Goal: Information Seeking & Learning: Get advice/opinions

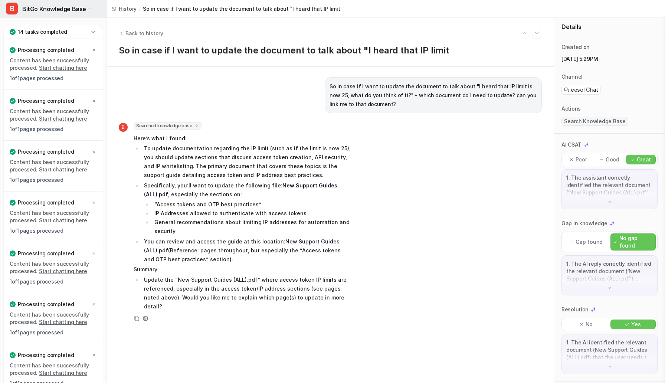
click at [69, 6] on span "BitGo Knowledge Base" at bounding box center [54, 9] width 64 height 10
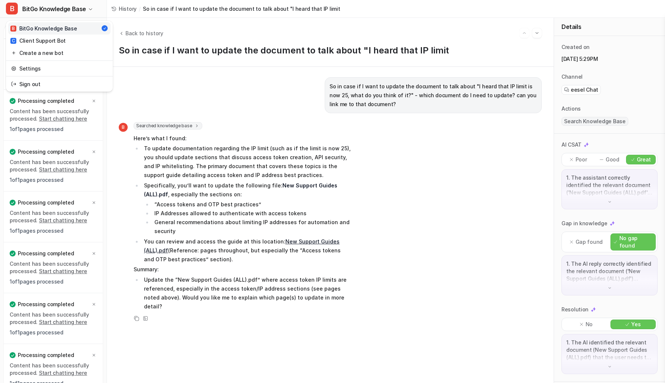
click at [59, 28] on div "B BitGo Knowledge Base" at bounding box center [43, 29] width 66 height 8
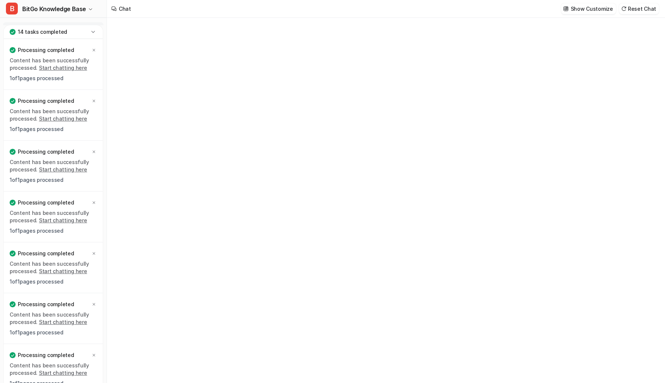
type textarea "**********"
click at [300, 204] on div "**********" at bounding box center [385, 207] width 217 height 17
click at [91, 30] on icon at bounding box center [92, 31] width 7 height 7
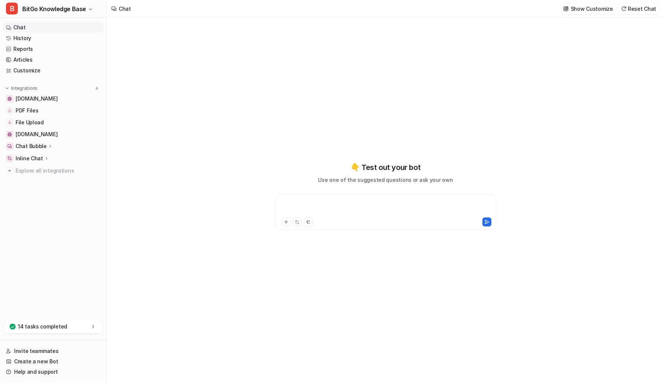
click at [326, 207] on div at bounding box center [385, 207] width 217 height 17
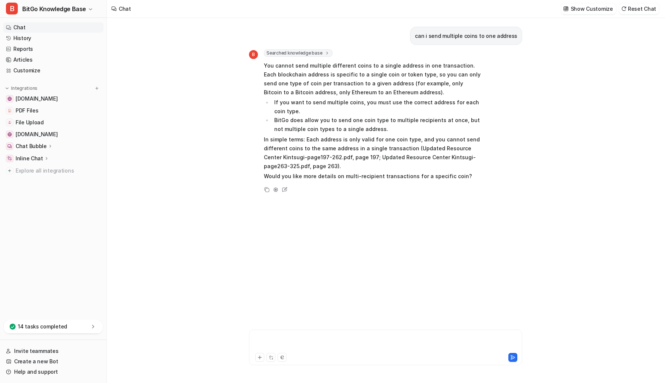
click at [315, 327] on div at bounding box center [386, 343] width 270 height 17
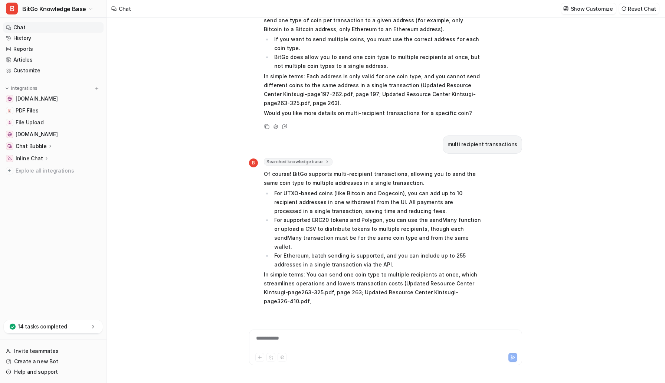
scroll to position [82, 0]
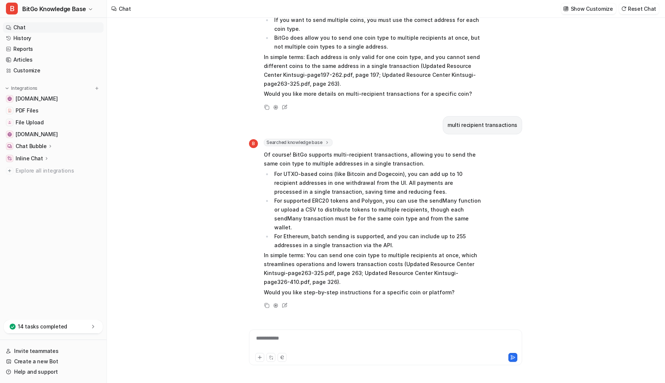
click at [353, 327] on div "**********" at bounding box center [386, 343] width 270 height 17
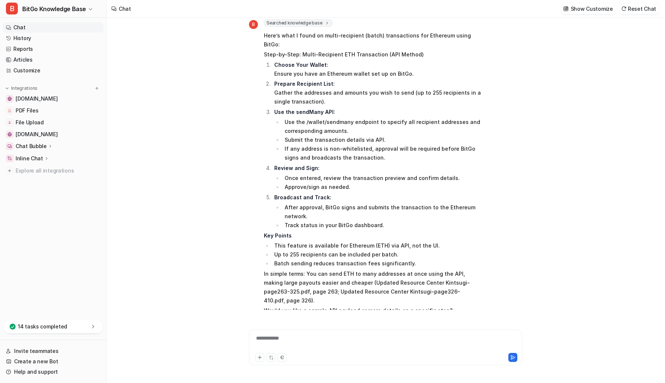
scroll to position [399, 0]
click at [319, 327] on div at bounding box center [386, 343] width 270 height 17
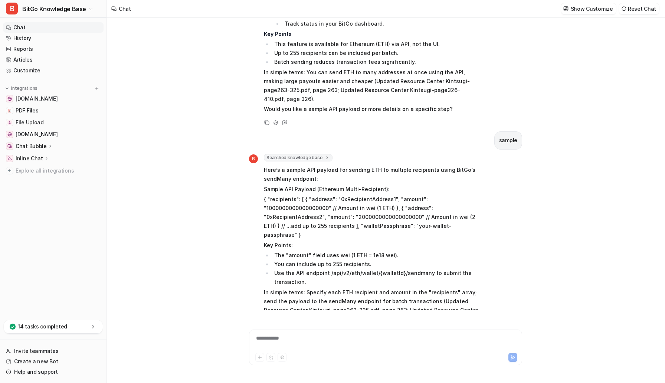
scroll to position [612, 0]
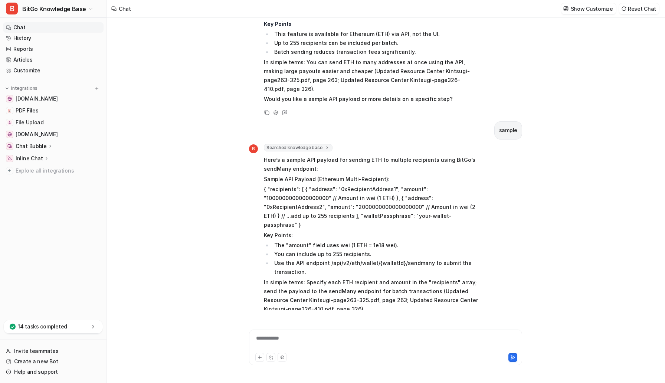
click at [333, 327] on div "**********" at bounding box center [386, 343] width 270 height 17
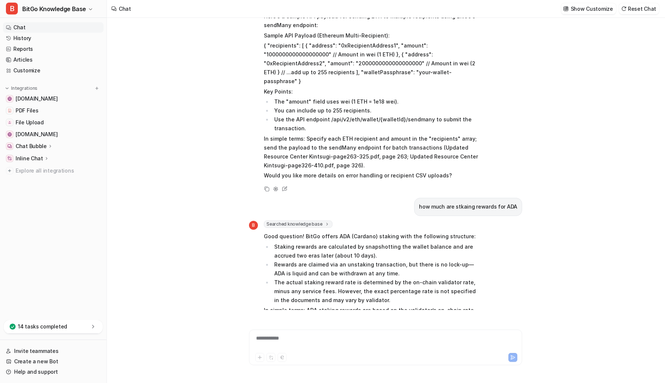
scroll to position [775, 0]
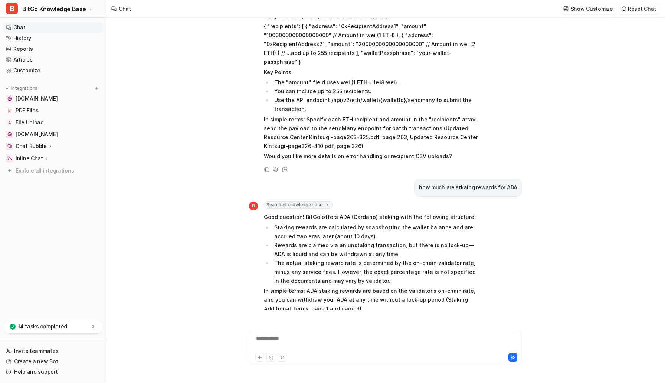
click at [294, 327] on div "**********" at bounding box center [386, 343] width 270 height 17
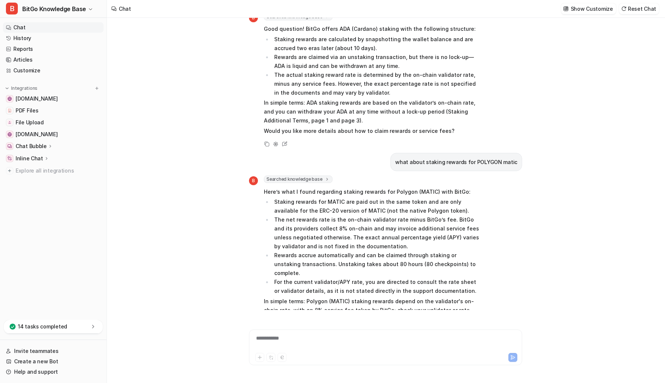
scroll to position [973, 0]
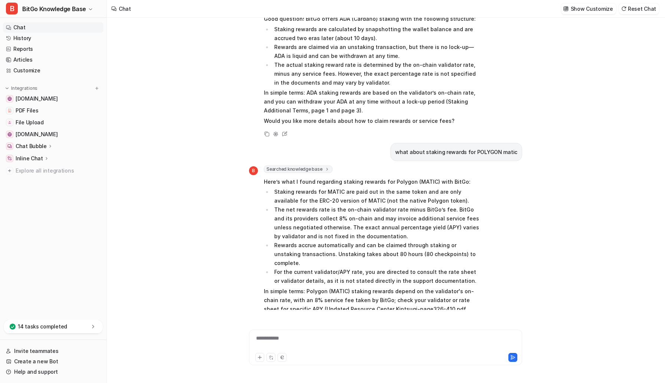
click at [283, 327] on div "**********" at bounding box center [386, 343] width 270 height 17
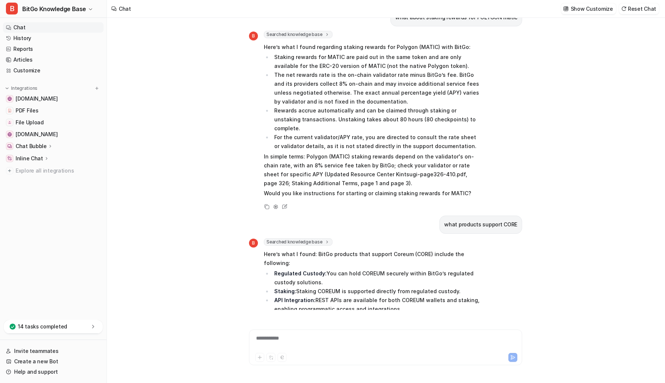
scroll to position [1119, 0]
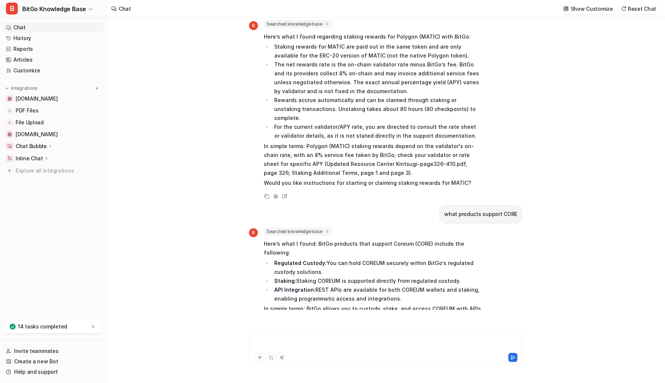
click at [290, 327] on div at bounding box center [386, 343] width 270 height 17
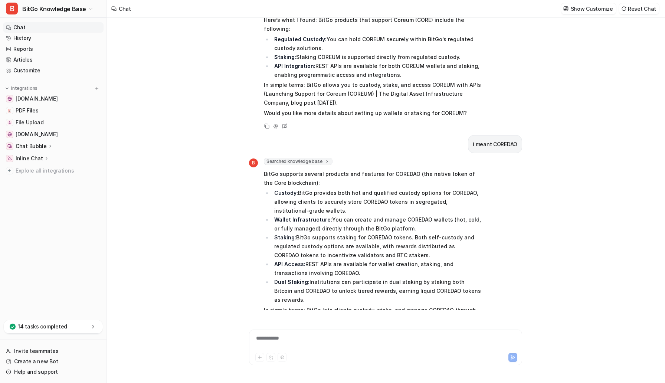
scroll to position [1352, 0]
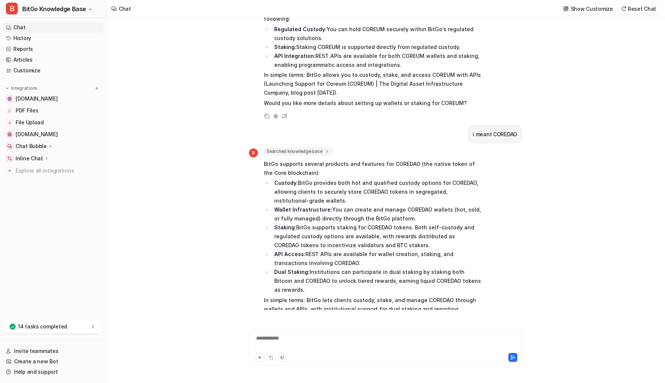
click at [315, 327] on div "**********" at bounding box center [386, 343] width 270 height 17
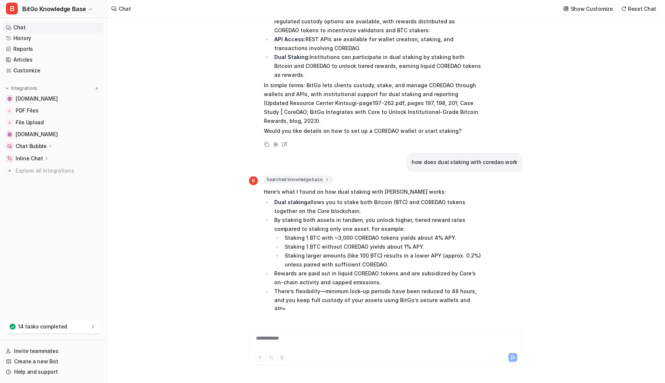
scroll to position [1587, 0]
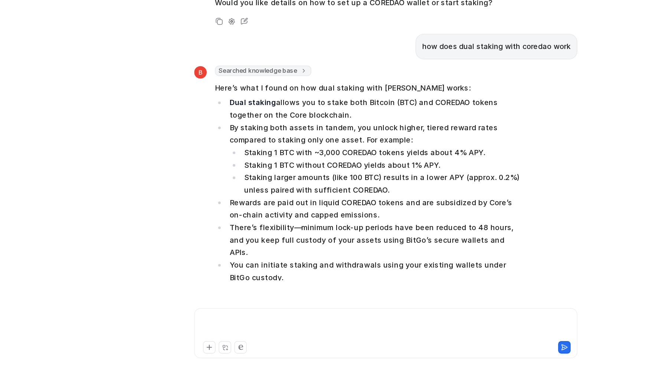
click at [365, 327] on div at bounding box center [386, 343] width 270 height 17
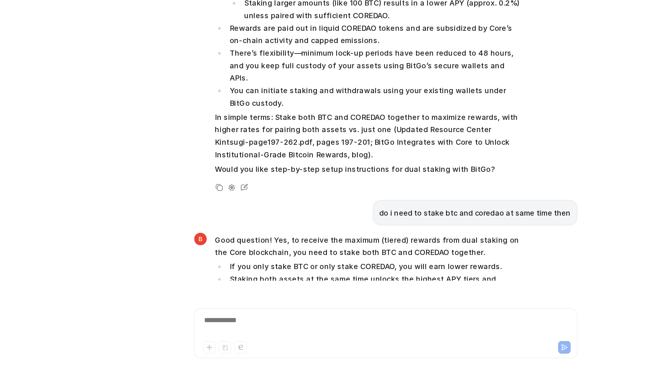
scroll to position [1721, 0]
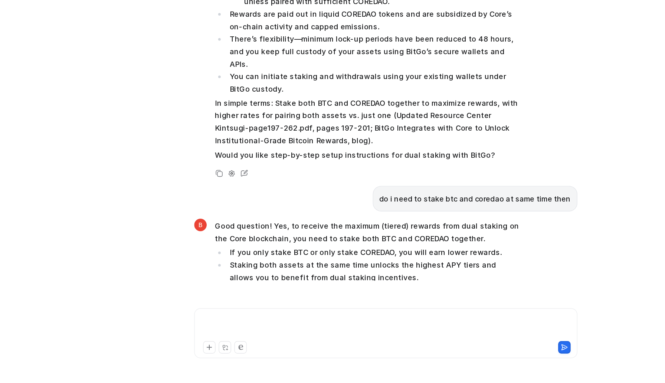
click at [365, 327] on div at bounding box center [386, 343] width 270 height 17
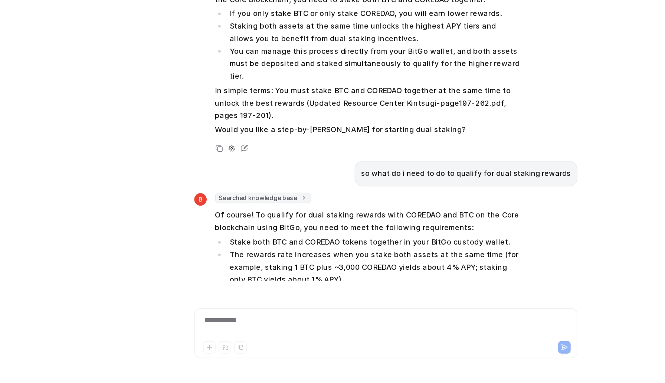
scroll to position [1911, 0]
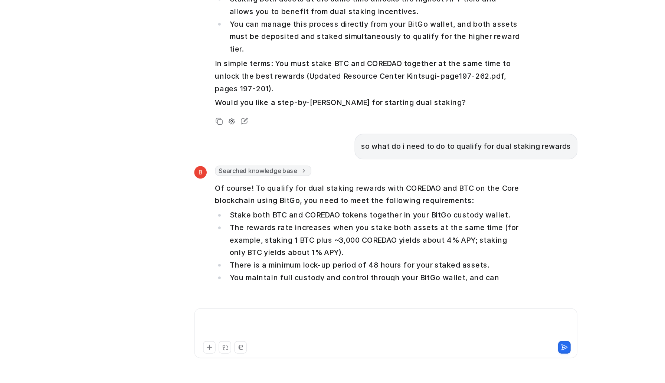
click at [275, 327] on div at bounding box center [386, 343] width 270 height 17
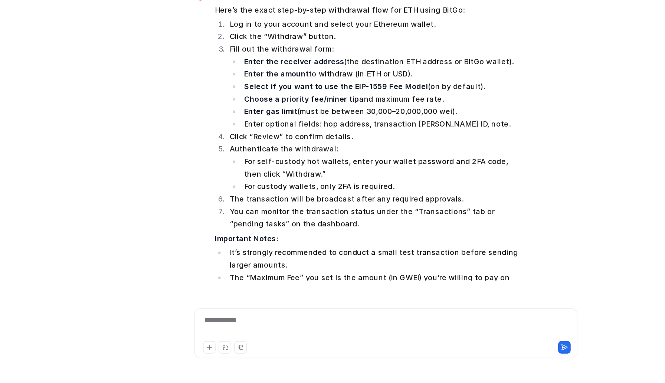
scroll to position [2226, 0]
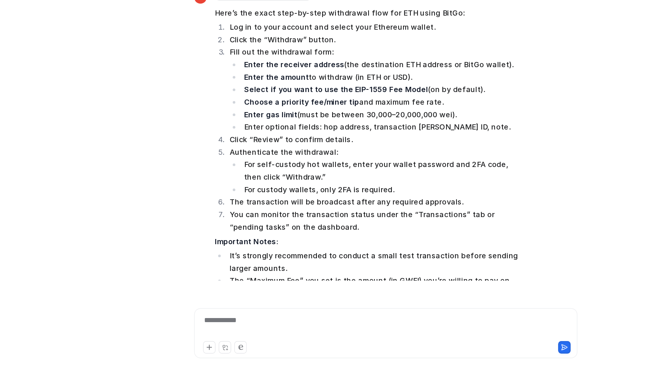
click at [287, 327] on div "**********" at bounding box center [386, 343] width 270 height 17
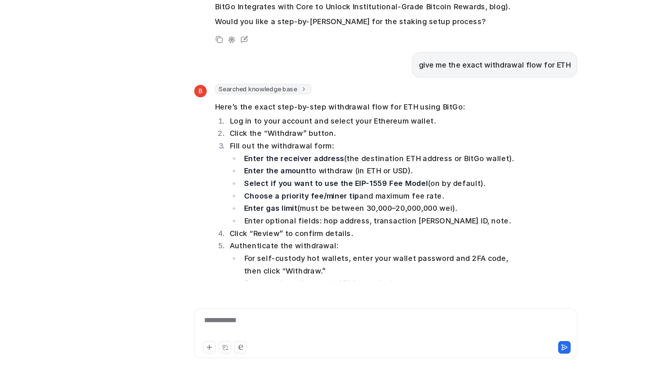
scroll to position [2159, 0]
drag, startPoint x: 357, startPoint y: 151, endPoint x: 406, endPoint y: 150, distance: 49.0
click at [365, 237] on strong "Select if you want to use the EIP-1559 Fee Model" at bounding box center [350, 240] width 131 height 6
copy strong "EIP-1559 Fee Model"
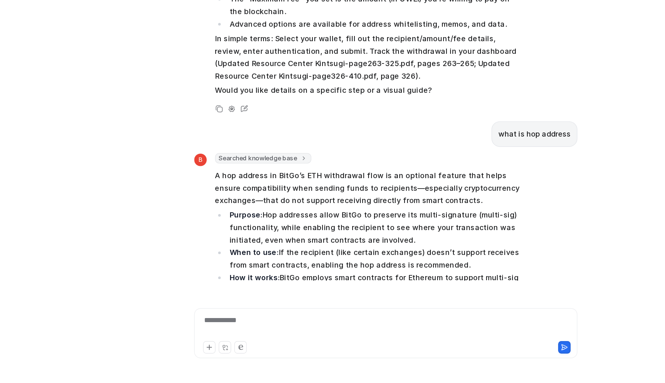
click at [344, 327] on div "**********" at bounding box center [386, 343] width 270 height 17
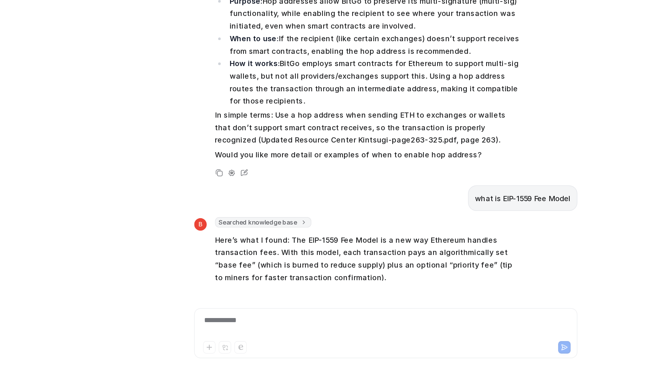
scroll to position [2607, 0]
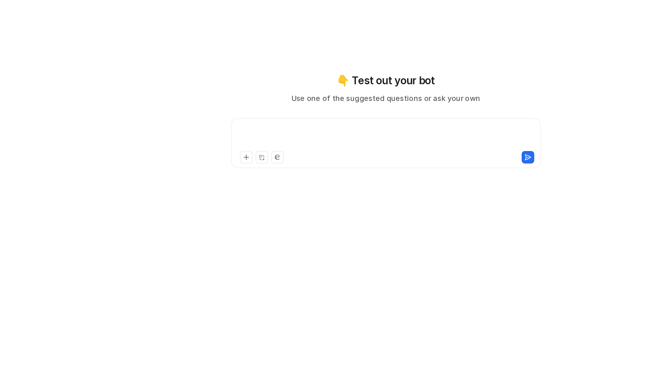
click at [347, 208] on div at bounding box center [385, 207] width 217 height 17
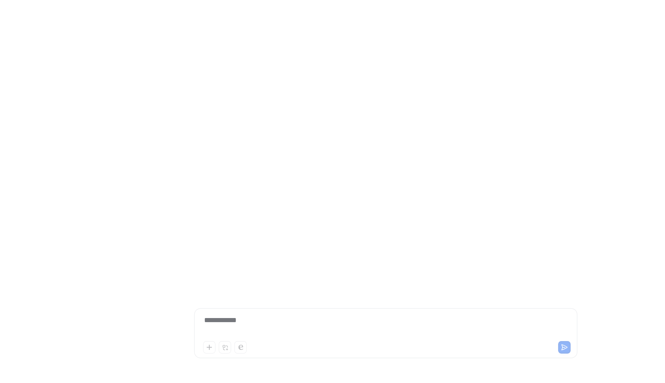
scroll to position [0, 0]
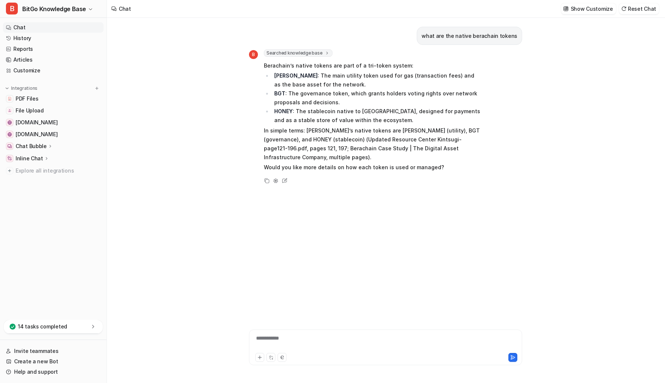
click at [306, 327] on div "**********" at bounding box center [386, 343] width 270 height 17
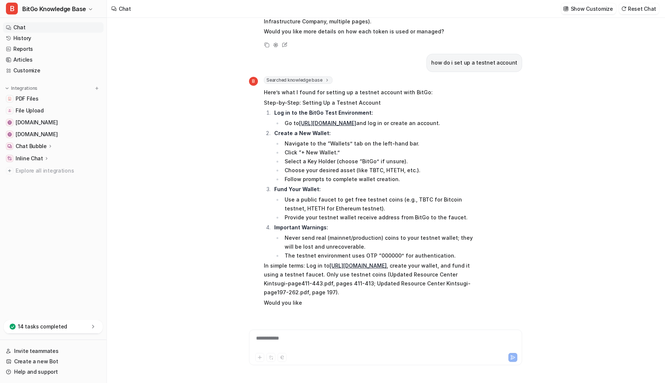
scroll to position [146, 0]
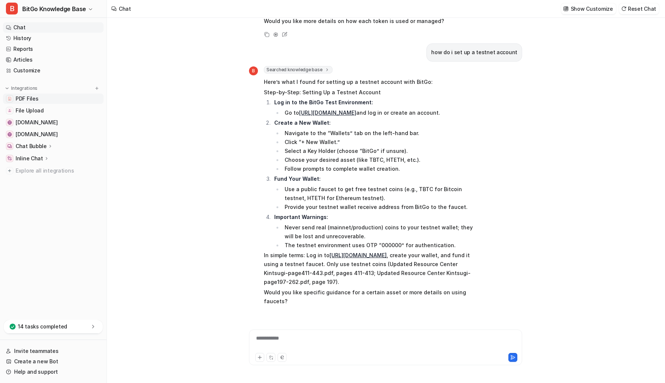
click at [55, 101] on link "PDF Files" at bounding box center [53, 99] width 101 height 10
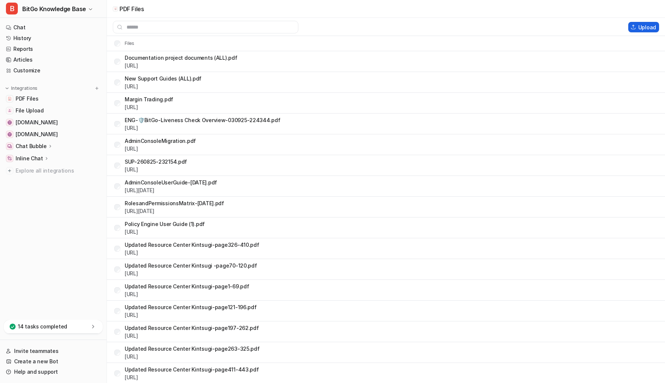
click at [365, 28] on img at bounding box center [634, 27] width 6 height 5
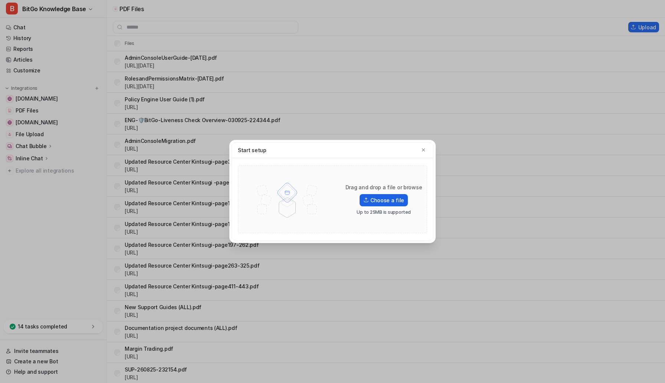
click at [365, 203] on label "Choose a file" at bounding box center [384, 200] width 48 height 12
click at [0, 0] on input "Choose a file" at bounding box center [0, 0] width 0 height 0
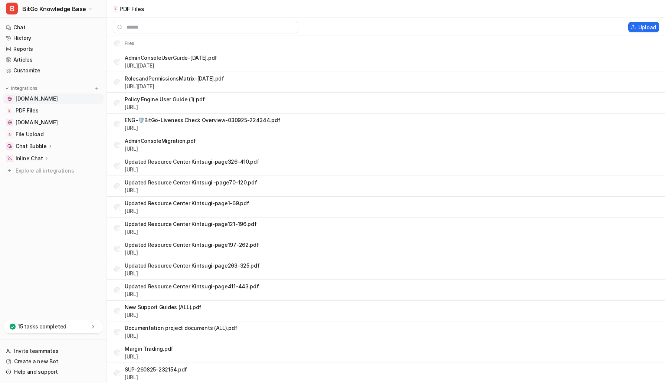
click at [43, 101] on span "[DOMAIN_NAME]" at bounding box center [37, 98] width 42 height 7
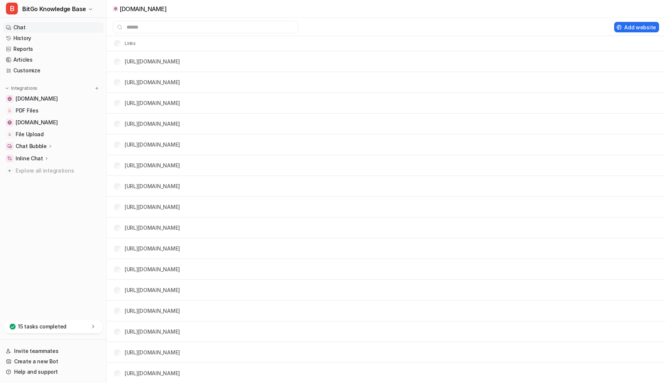
click at [36, 25] on link "Chat" at bounding box center [53, 27] width 101 height 10
click at [37, 23] on link "Chat" at bounding box center [53, 27] width 101 height 10
click at [22, 27] on link "Chat" at bounding box center [53, 27] width 101 height 10
click at [15, 30] on link "Chat" at bounding box center [53, 27] width 101 height 10
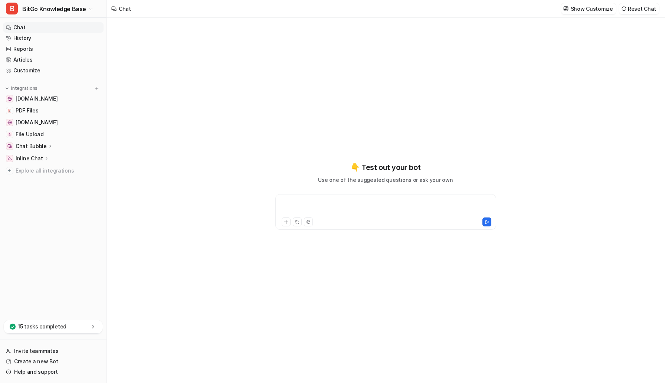
click at [347, 207] on div at bounding box center [385, 207] width 217 height 17
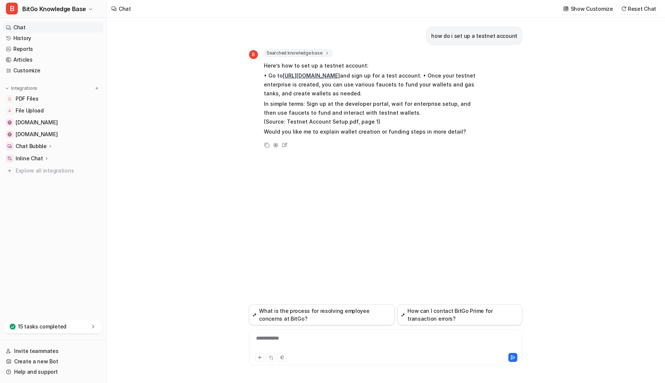
click at [285, 327] on div "**********" at bounding box center [386, 343] width 270 height 17
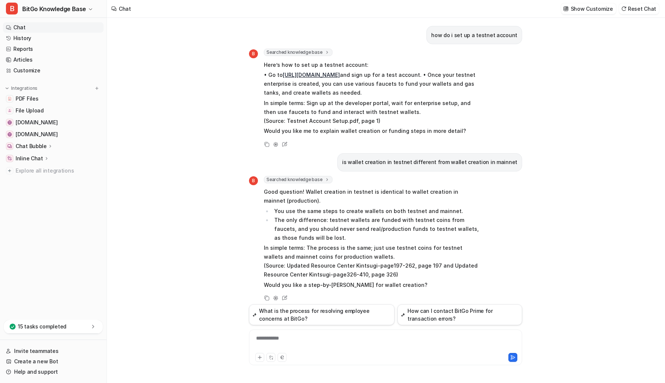
scroll to position [1, 0]
click at [339, 74] on link "https://developers.bitgo.com/" at bounding box center [311, 74] width 57 height 6
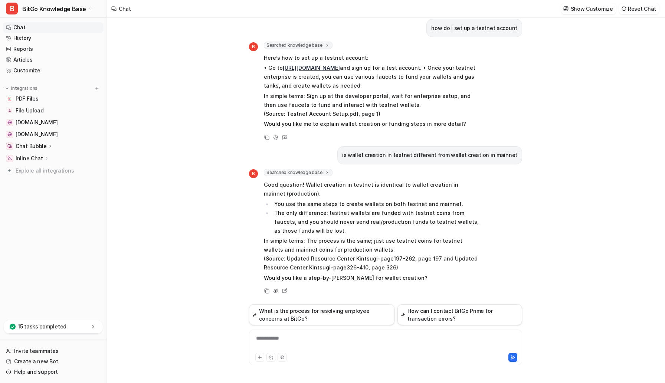
scroll to position [0, 0]
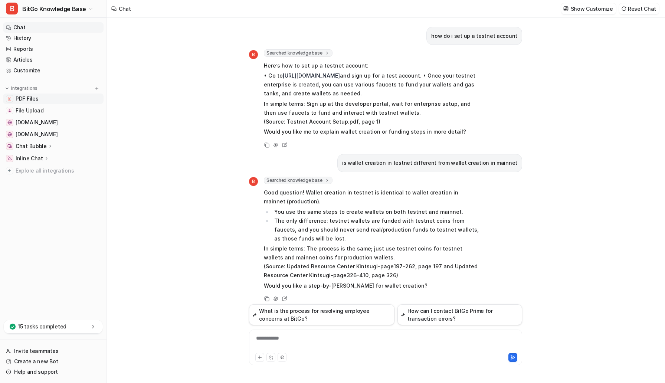
click at [35, 101] on span "PDF Files" at bounding box center [27, 98] width 23 height 7
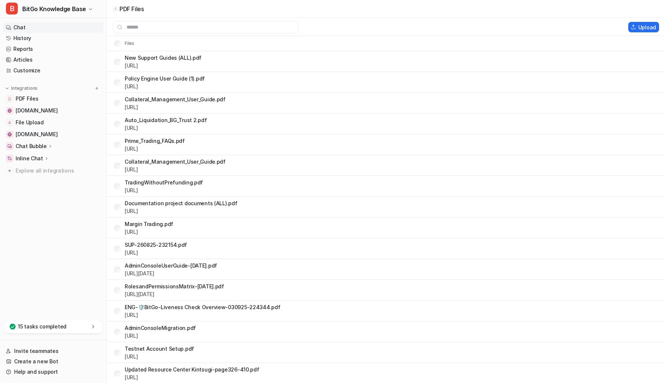
click at [25, 28] on link "Chat" at bounding box center [53, 27] width 101 height 10
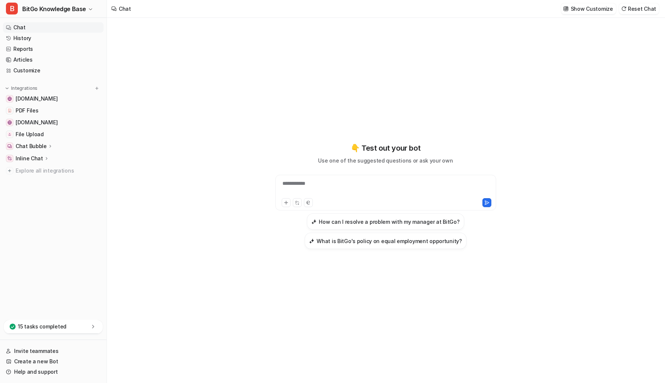
click at [315, 182] on div "**********" at bounding box center [385, 188] width 217 height 17
click at [40, 40] on link "History" at bounding box center [53, 38] width 101 height 10
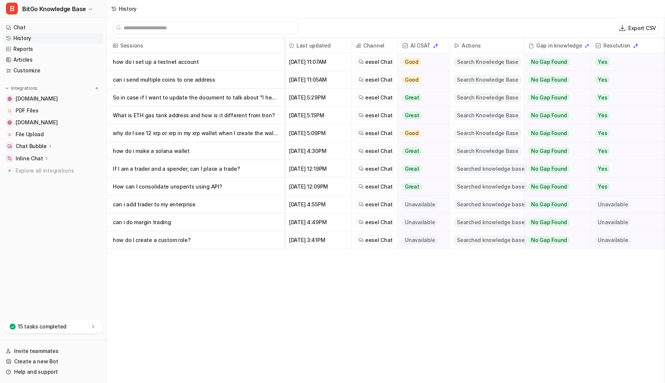
click at [191, 59] on p "how do i set up a testnet account" at bounding box center [196, 62] width 166 height 18
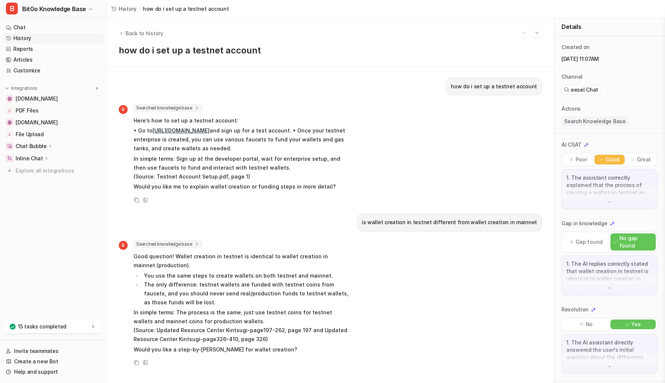
click at [365, 205] on div "1. The assistant correctly explained that the process of creating a wallet on t…" at bounding box center [610, 189] width 96 height 40
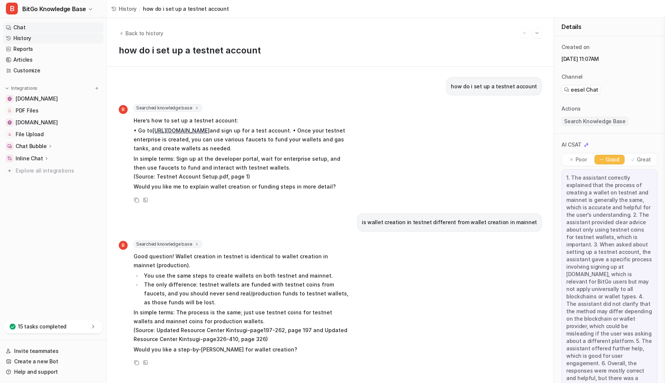
click at [23, 26] on link "Chat" at bounding box center [53, 27] width 101 height 10
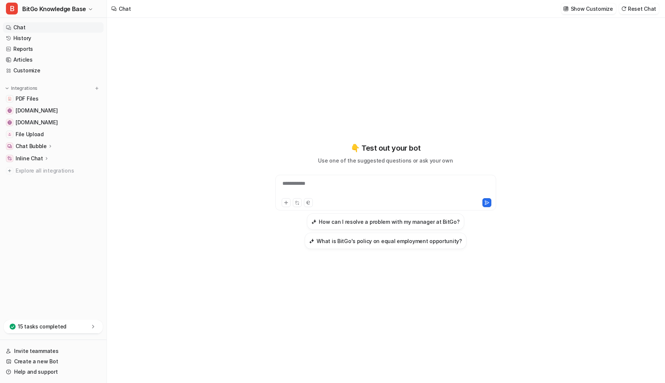
click at [365, 189] on div "**********" at bounding box center [385, 188] width 217 height 17
click at [50, 172] on span "Explore all integrations" at bounding box center [58, 171] width 85 height 12
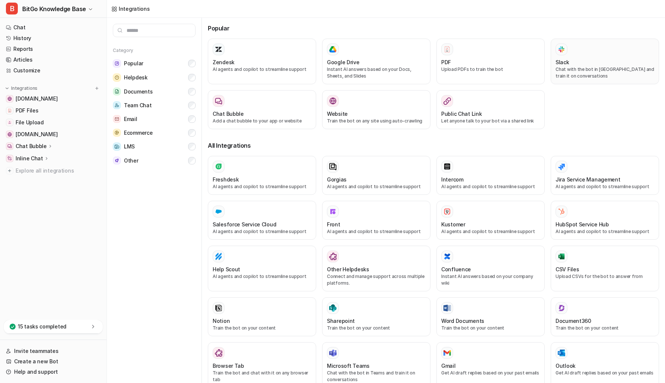
click at [365, 68] on p "Chat with the bot in Slack and train it on conversations" at bounding box center [605, 72] width 99 height 13
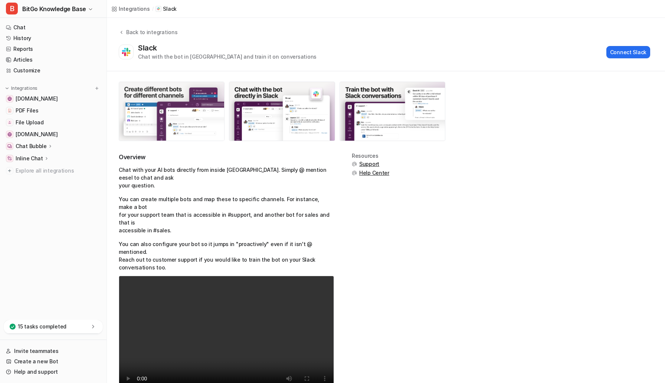
click at [202, 106] on img at bounding box center [171, 111] width 105 height 59
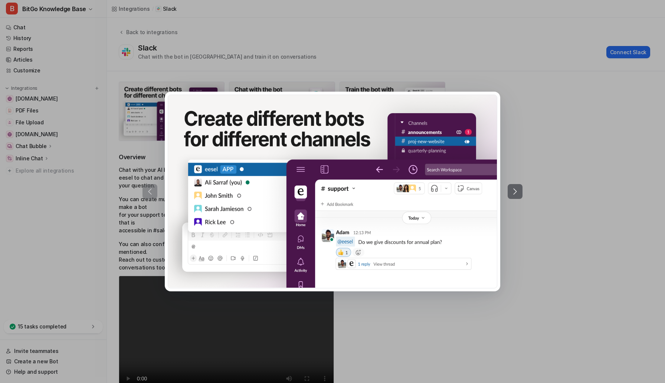
click at [363, 57] on div at bounding box center [332, 191] width 665 height 383
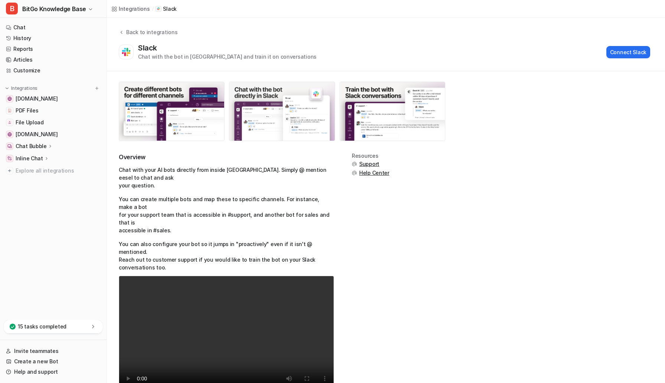
click at [267, 101] on img at bounding box center [281, 111] width 105 height 59
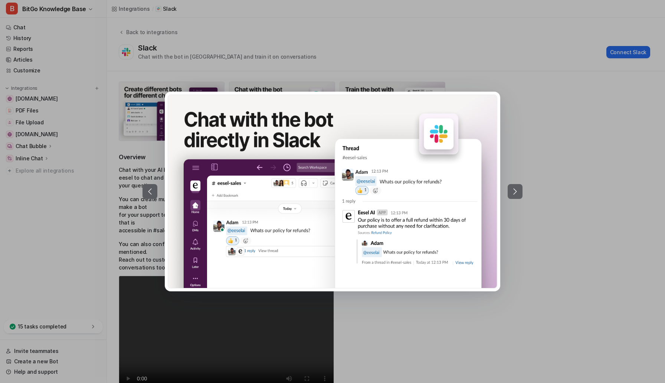
click at [365, 116] on div at bounding box center [332, 191] width 665 height 383
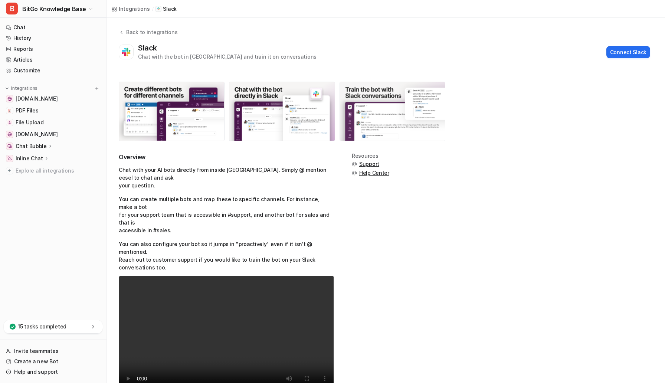
click at [365, 109] on img at bounding box center [392, 111] width 105 height 59
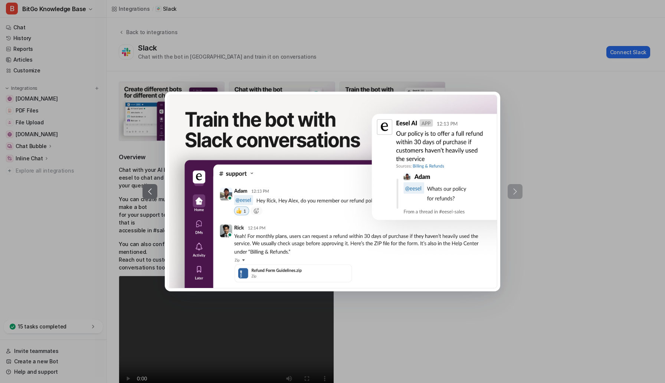
click at [365, 122] on div at bounding box center [333, 192] width 380 height 200
click at [365, 51] on div at bounding box center [332, 191] width 665 height 383
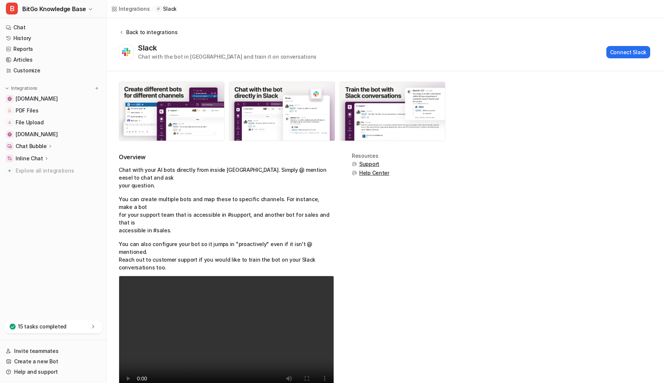
click at [153, 30] on div "Back to integrations" at bounding box center [150, 32] width 53 height 8
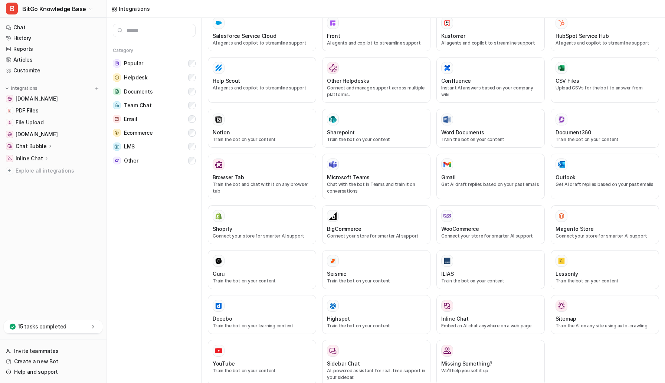
scroll to position [203, 0]
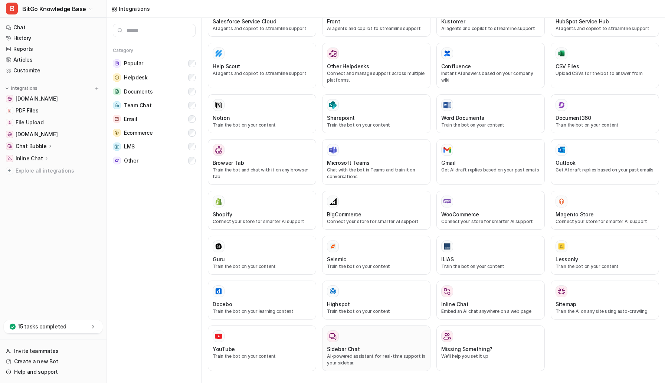
click at [334, 327] on button "Sidebar Chat AI-powered assistant for real-time support in your sidebar." at bounding box center [376, 349] width 108 height 46
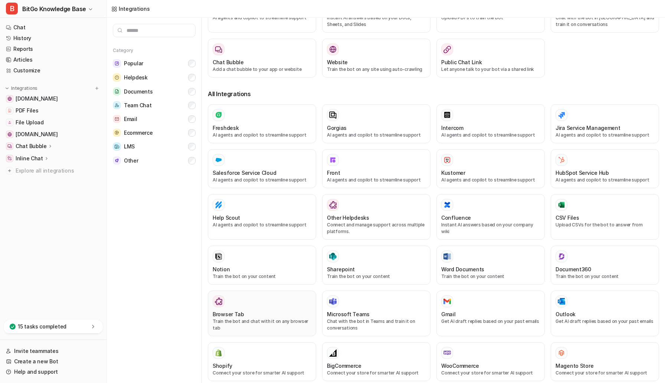
scroll to position [50, 0]
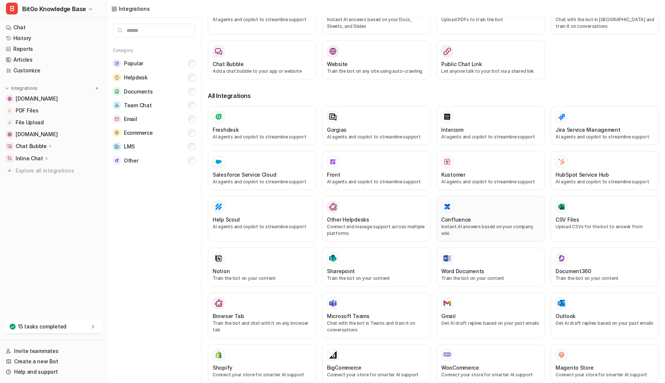
click at [365, 221] on div "Confluence" at bounding box center [491, 220] width 99 height 8
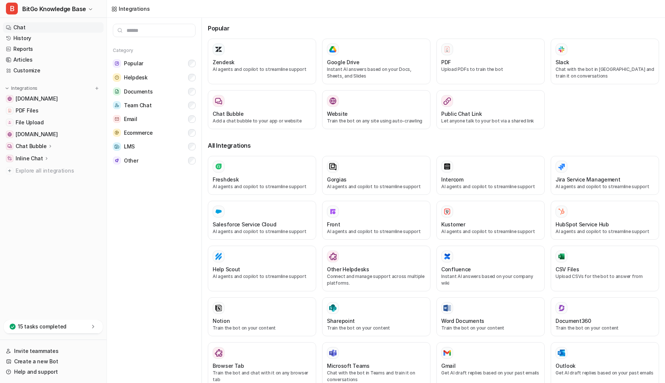
click at [35, 27] on link "Chat" at bounding box center [53, 27] width 101 height 10
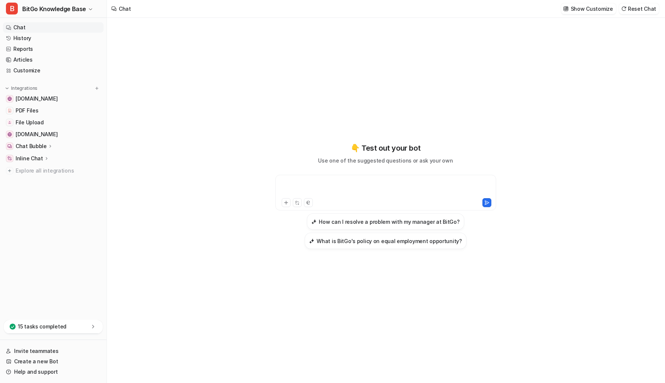
click at [344, 180] on div at bounding box center [385, 188] width 217 height 17
click at [357, 191] on div at bounding box center [385, 188] width 217 height 17
click at [31, 73] on link "Customize" at bounding box center [53, 70] width 101 height 10
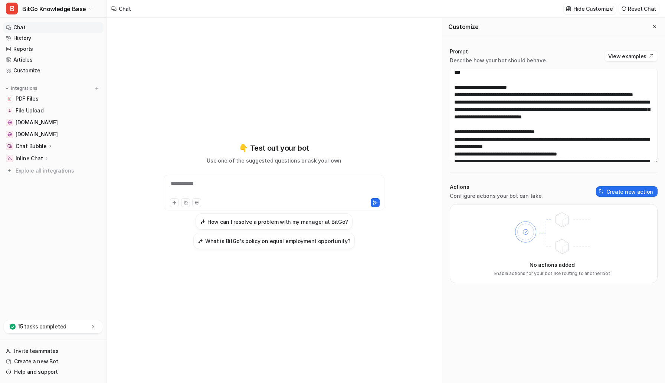
scroll to position [124, 0]
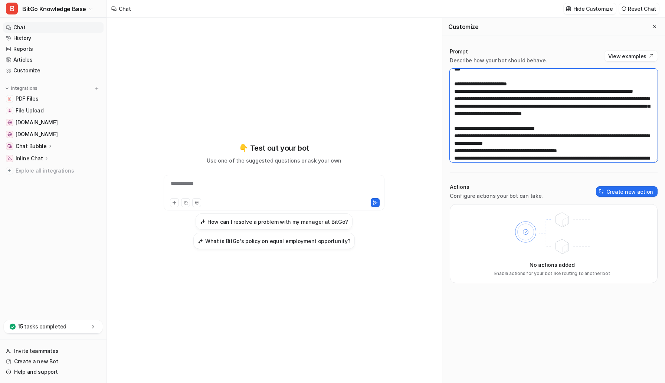
drag, startPoint x: 627, startPoint y: 128, endPoint x: 591, endPoint y: 137, distance: 36.9
click at [365, 137] on textarea at bounding box center [554, 116] width 208 height 94
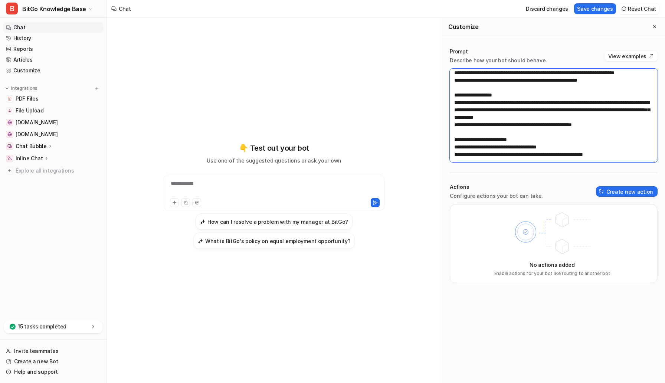
scroll to position [218, 0]
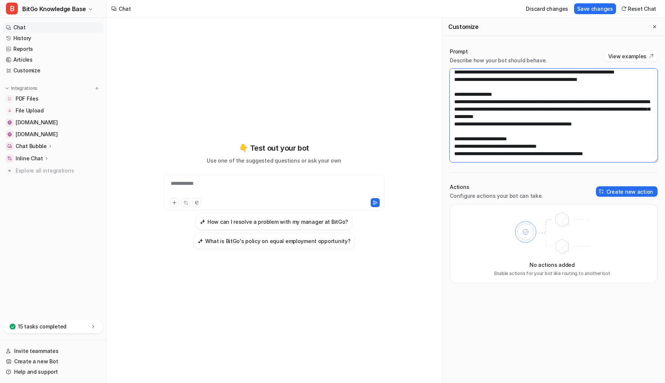
click at [365, 97] on textarea at bounding box center [554, 116] width 208 height 94
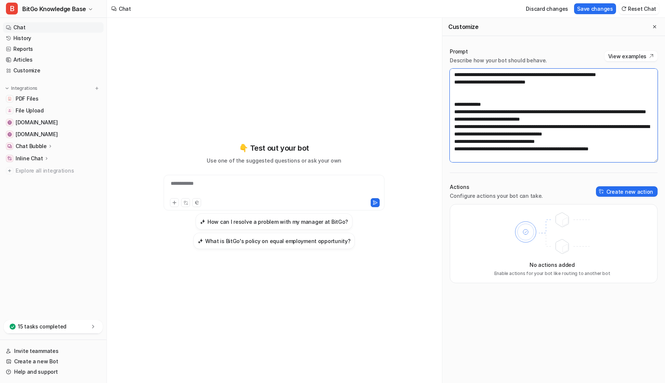
scroll to position [564, 0]
type textarea "**********"
click at [365, 9] on button "Save changes" at bounding box center [595, 8] width 42 height 11
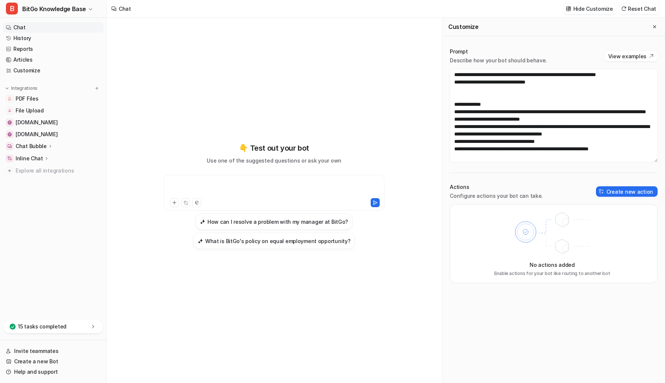
click at [245, 190] on div at bounding box center [274, 188] width 217 height 17
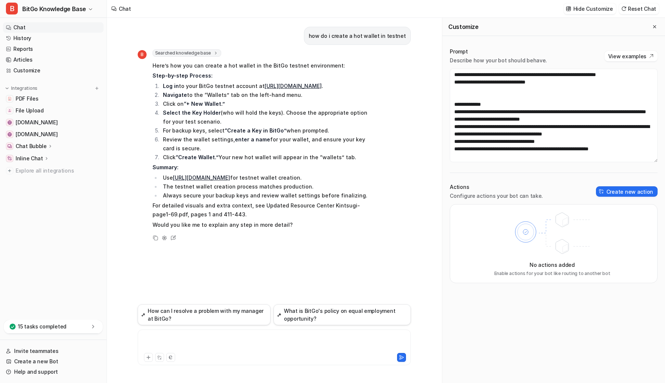
click at [218, 327] on div at bounding box center [275, 343] width 270 height 17
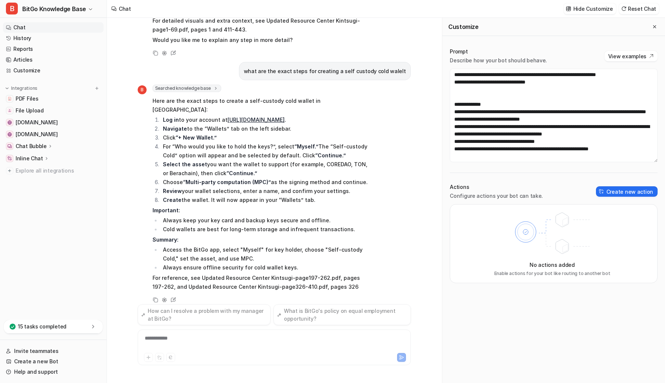
scroll to position [195, 0]
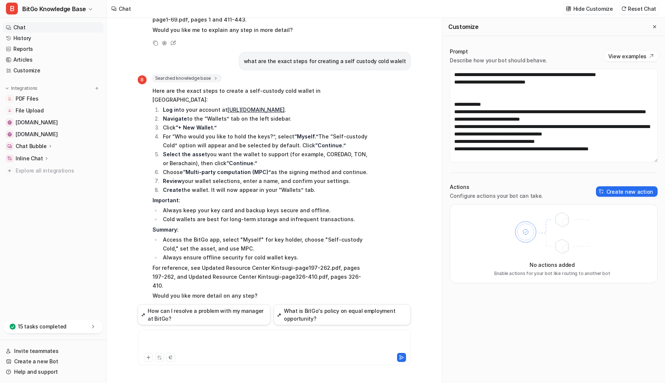
click at [218, 327] on div at bounding box center [275, 343] width 270 height 17
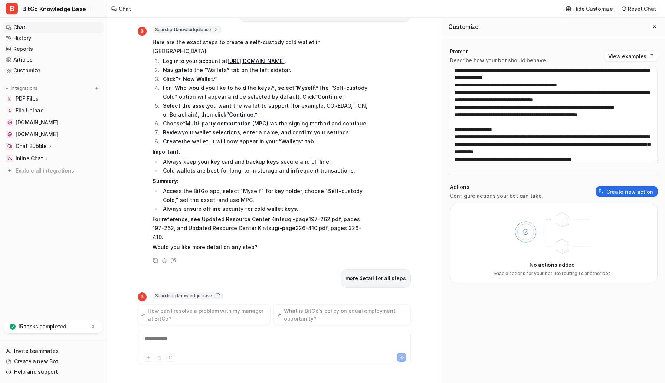
scroll to position [182, 0]
click at [365, 12] on button "Reset Chat" at bounding box center [639, 8] width 40 height 11
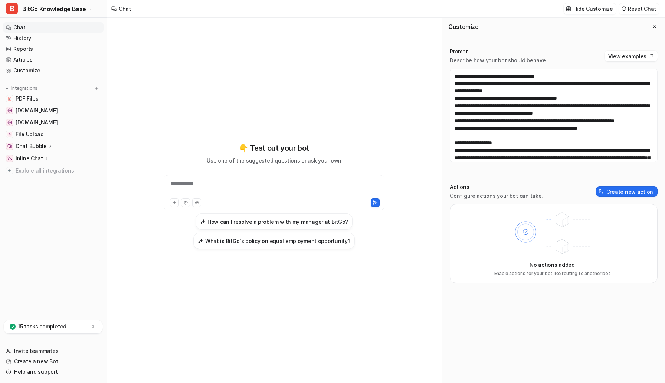
scroll to position [176, 0]
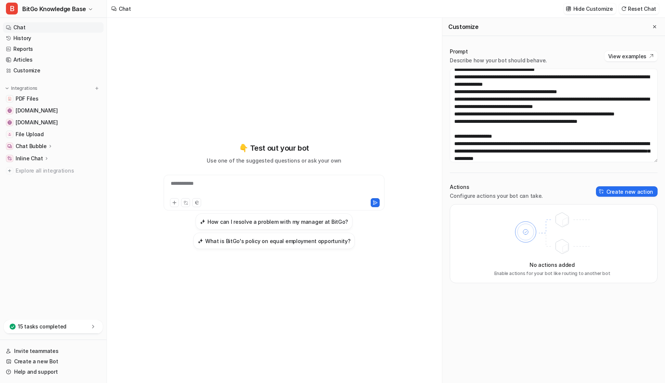
click at [271, 186] on div "**********" at bounding box center [274, 188] width 217 height 17
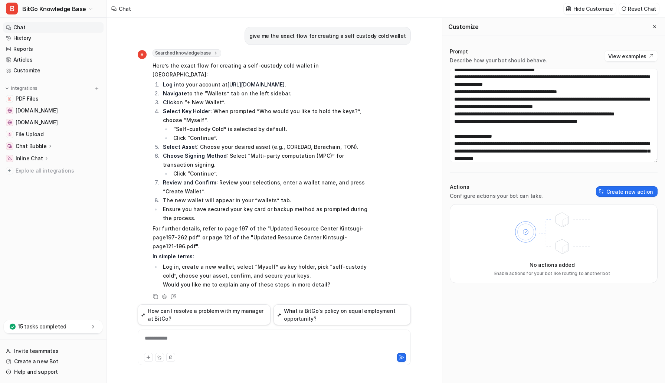
click at [193, 327] on div "**********" at bounding box center [275, 343] width 270 height 17
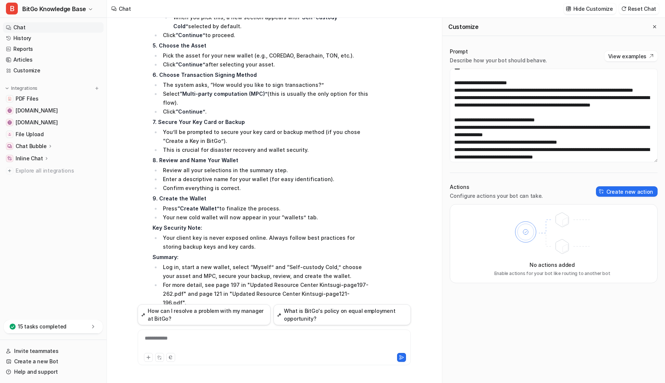
scroll to position [124, 0]
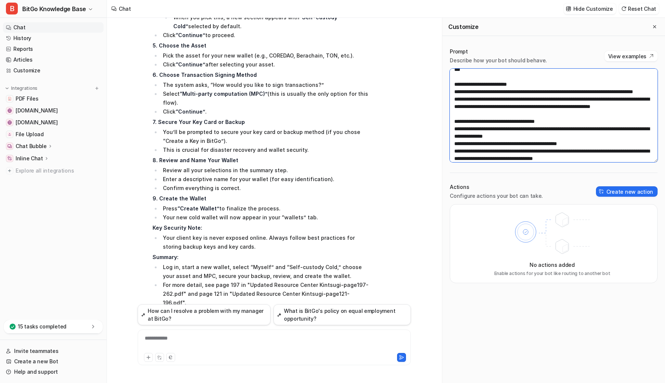
click at [365, 122] on textarea at bounding box center [554, 116] width 208 height 94
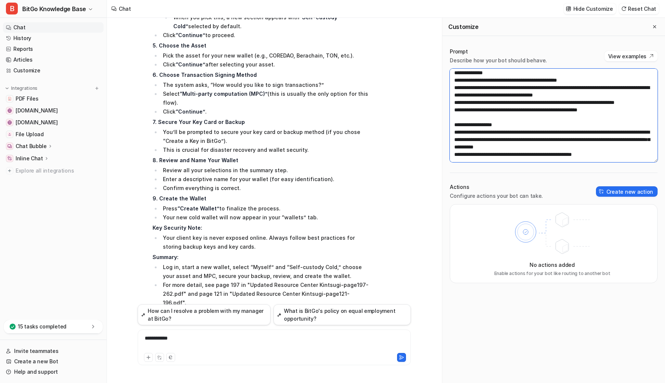
scroll to position [186, 0]
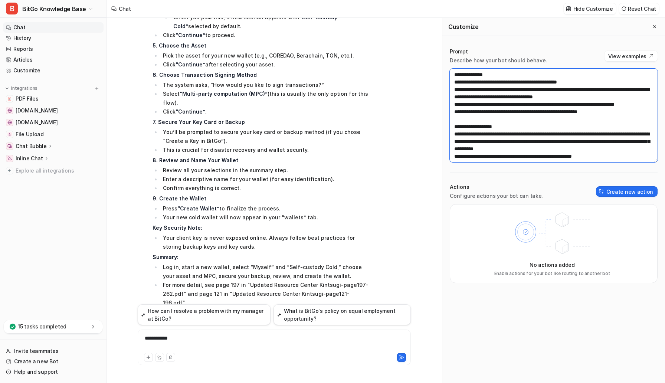
drag, startPoint x: 514, startPoint y: 128, endPoint x: 553, endPoint y: 125, distance: 39.1
click at [365, 125] on textarea at bounding box center [554, 116] width 208 height 94
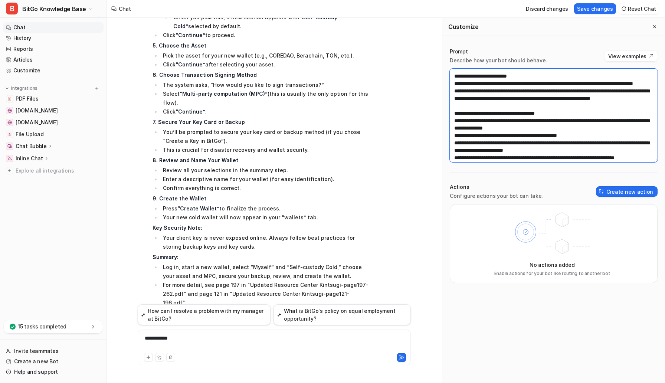
scroll to position [123, 0]
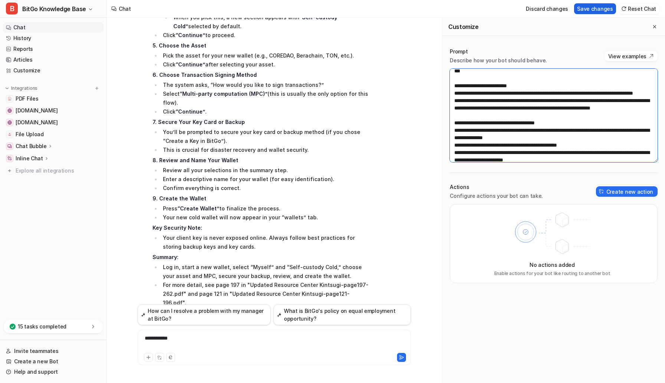
type textarea "**********"
click at [365, 10] on button "Save changes" at bounding box center [595, 8] width 42 height 11
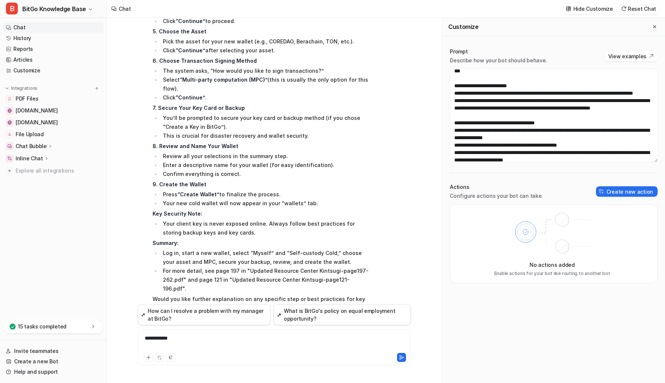
scroll to position [488, 0]
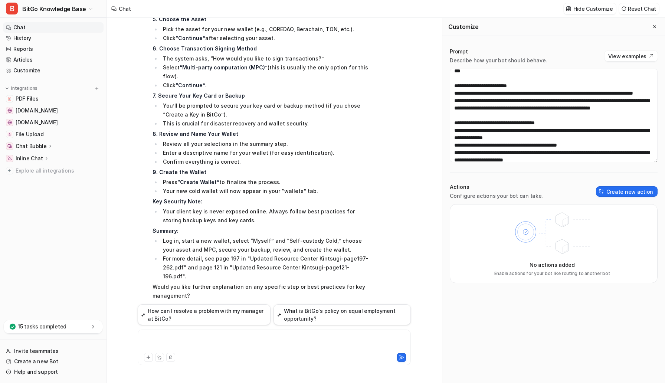
click at [195, 327] on div at bounding box center [275, 343] width 270 height 17
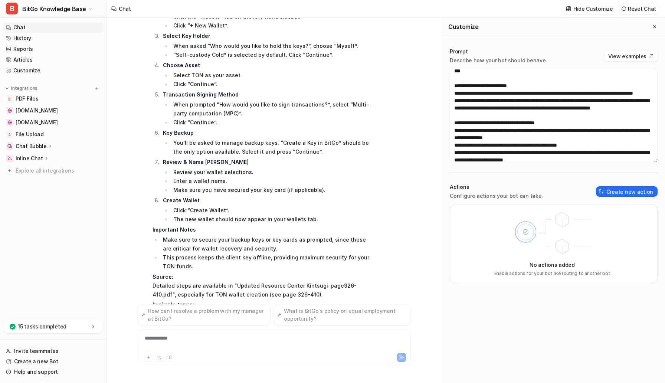
scroll to position [918, 0]
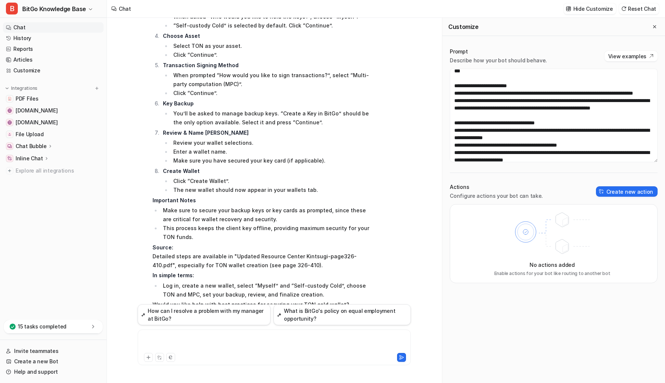
click at [211, 327] on div at bounding box center [275, 343] width 270 height 17
click at [35, 103] on link "PDF Files" at bounding box center [53, 99] width 101 height 10
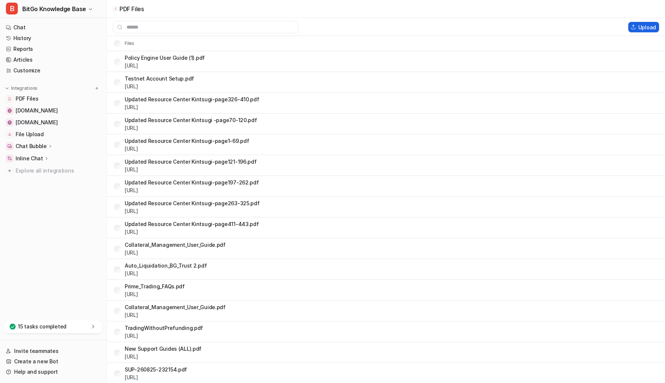
click at [365, 23] on button "Upload" at bounding box center [644, 27] width 31 height 10
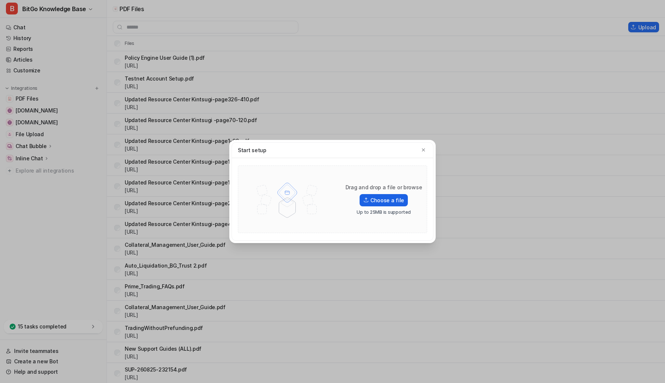
click at [365, 202] on label "Choose a file" at bounding box center [384, 200] width 48 height 12
click at [0, 0] on input "Choose a file" at bounding box center [0, 0] width 0 height 0
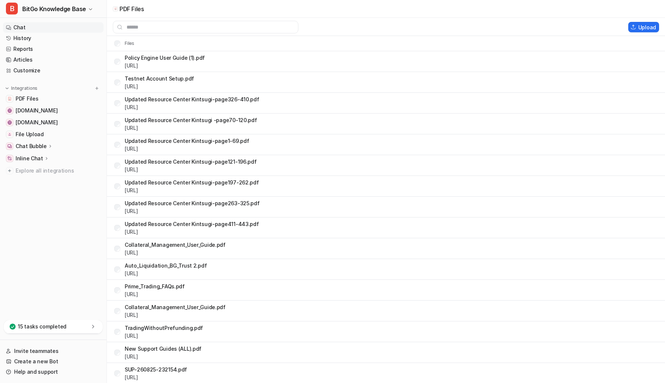
click at [37, 29] on link "Chat" at bounding box center [53, 27] width 101 height 10
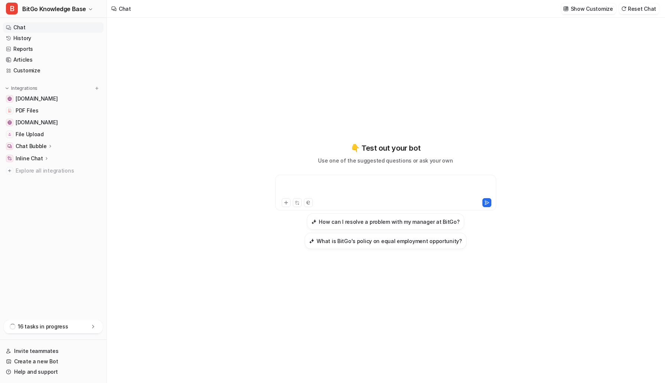
click at [317, 185] on div at bounding box center [385, 188] width 217 height 17
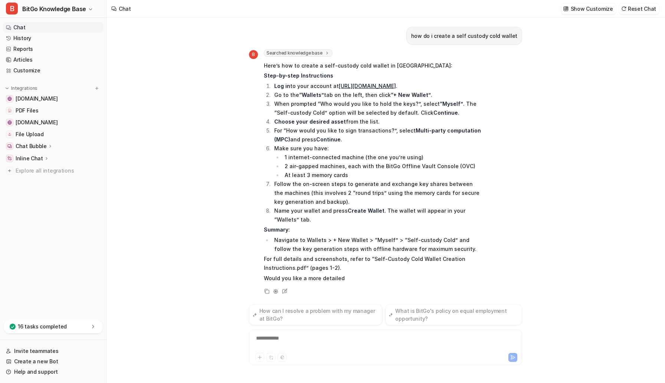
scroll to position [0, 0]
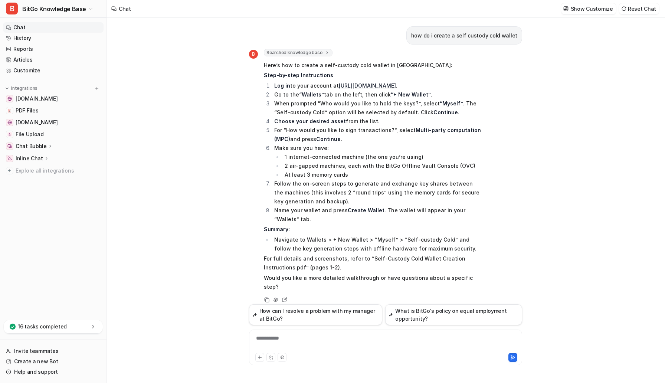
click at [301, 327] on div "**********" at bounding box center [386, 343] width 270 height 17
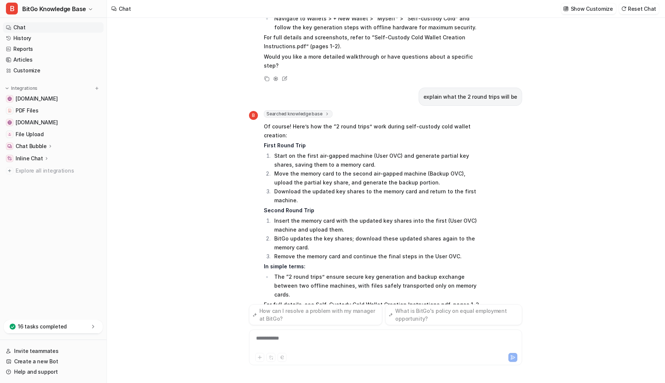
scroll to position [232, 0]
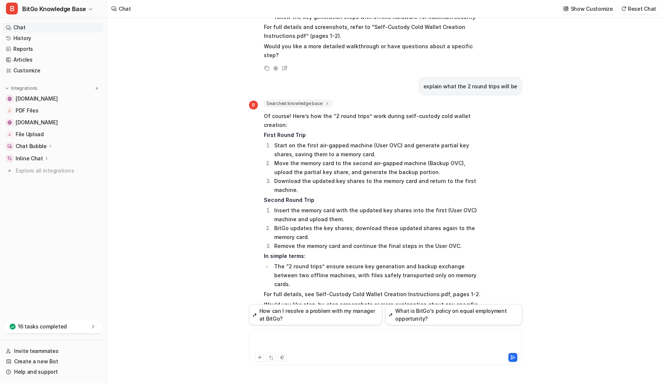
click at [308, 327] on div at bounding box center [386, 343] width 270 height 17
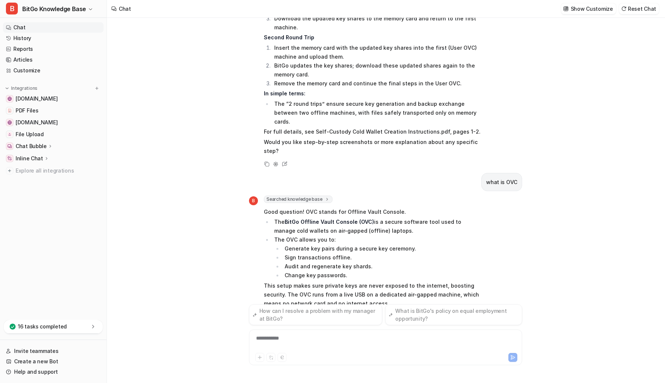
scroll to position [414, 0]
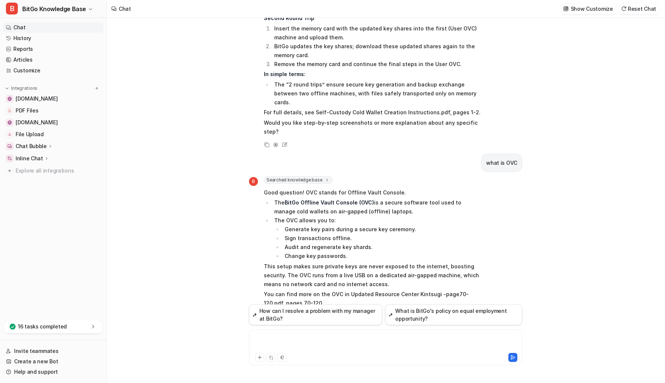
click at [281, 327] on div at bounding box center [386, 343] width 270 height 17
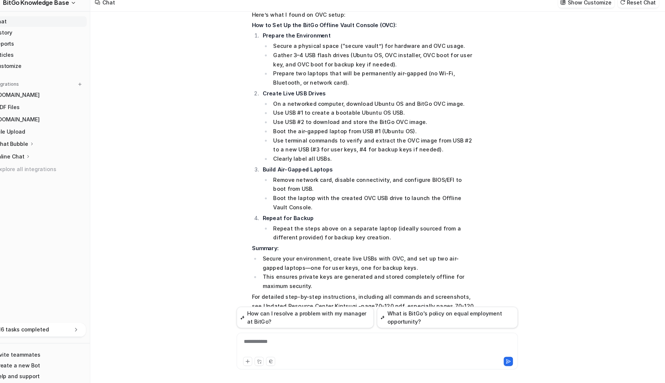
scroll to position [0, 0]
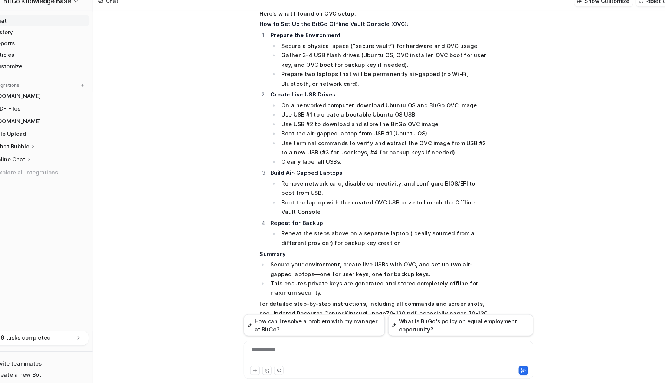
click at [301, 327] on div "**********" at bounding box center [386, 343] width 270 height 17
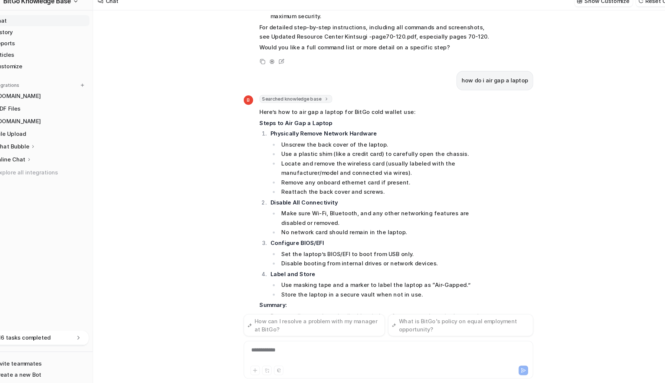
scroll to position [1041, 0]
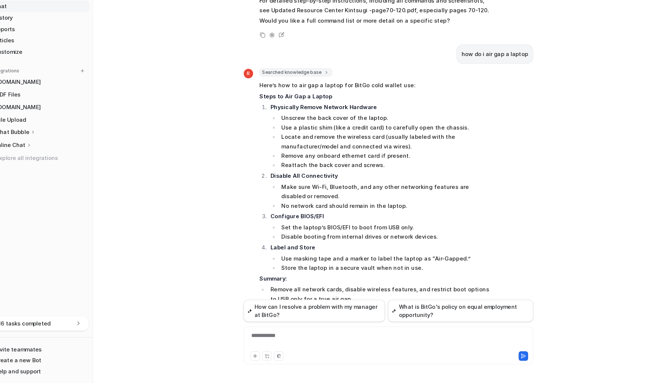
click at [286, 327] on div "**********" at bounding box center [386, 343] width 270 height 17
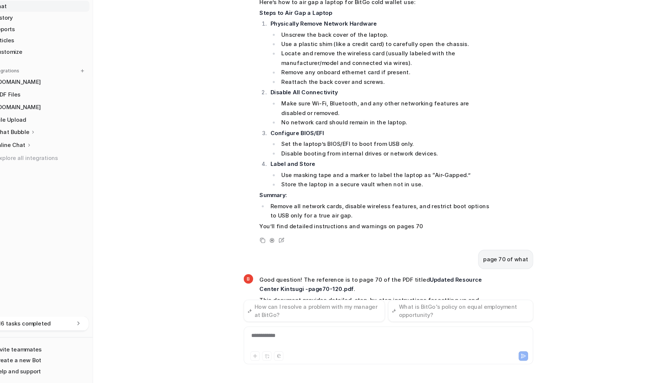
scroll to position [1138, 0]
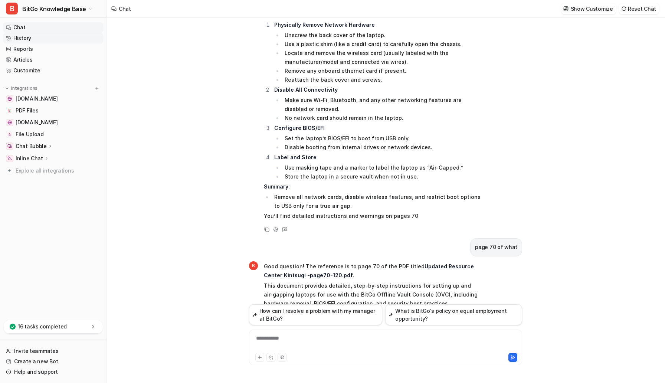
click at [48, 41] on link "History" at bounding box center [53, 38] width 101 height 10
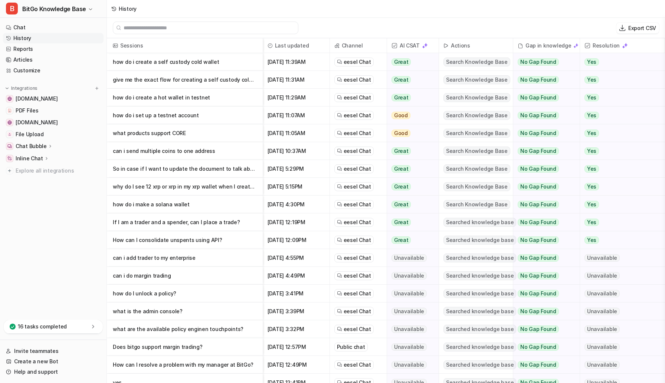
click at [188, 66] on p "how do i create a self custody cold wallet" at bounding box center [185, 62] width 144 height 18
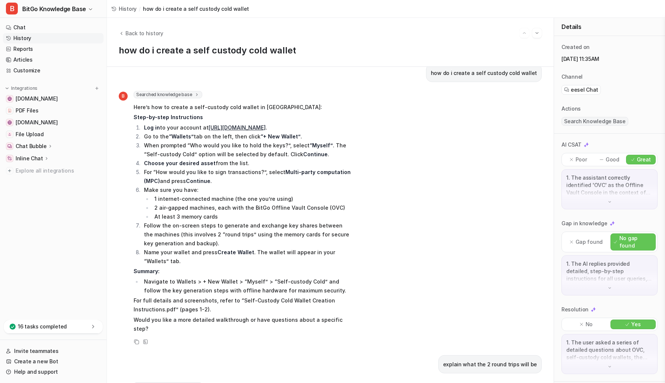
scroll to position [14, 0]
click at [365, 204] on img at bounding box center [610, 201] width 5 height 5
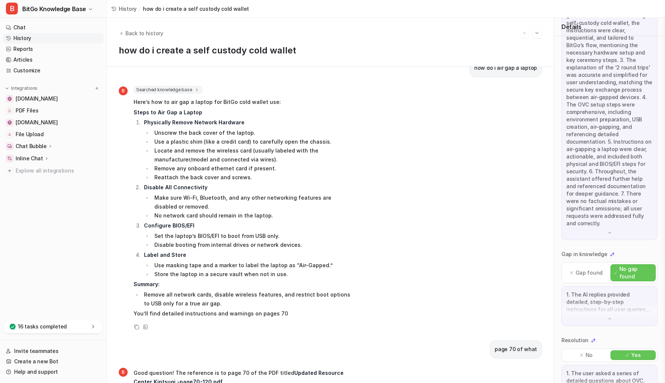
scroll to position [1157, 0]
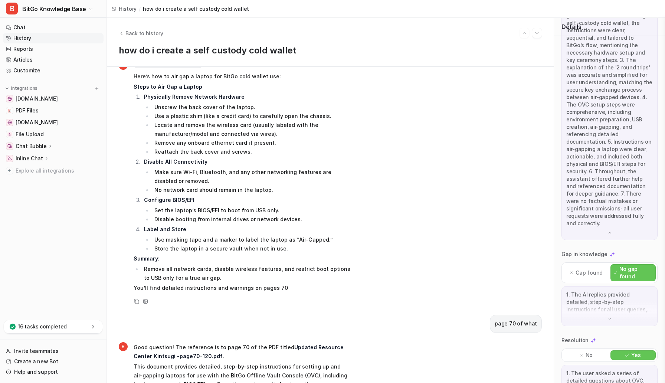
click at [365, 316] on img at bounding box center [610, 318] width 5 height 5
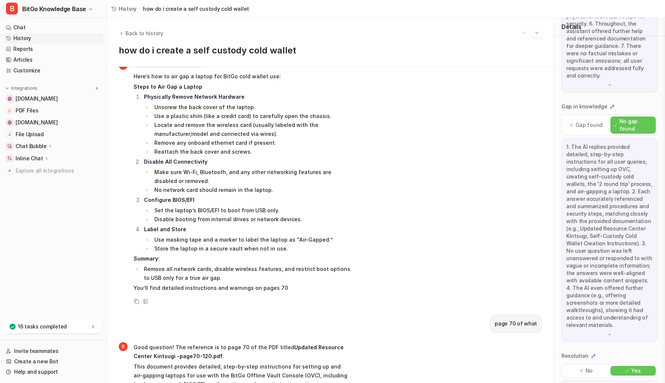
scroll to position [348, 0]
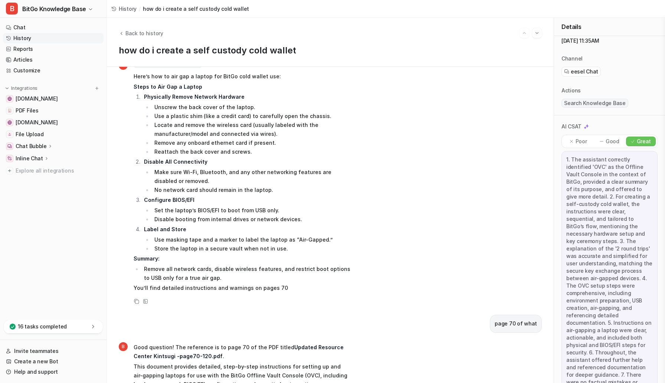
scroll to position [0, 0]
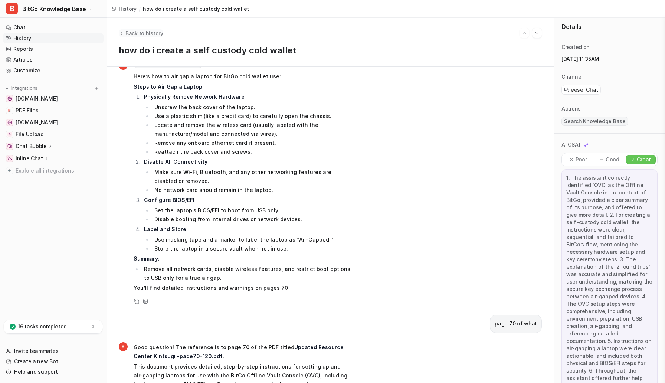
click at [133, 36] on span "Back to history" at bounding box center [145, 33] width 38 height 8
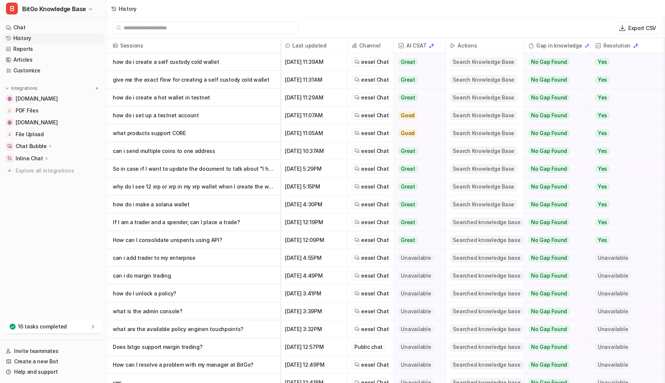
click at [242, 79] on p "give me the exact flow for creating a self custody cold wallet" at bounding box center [194, 80] width 162 height 18
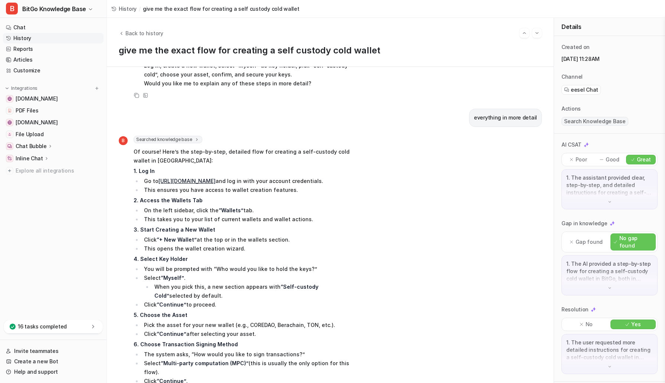
scroll to position [475, 0]
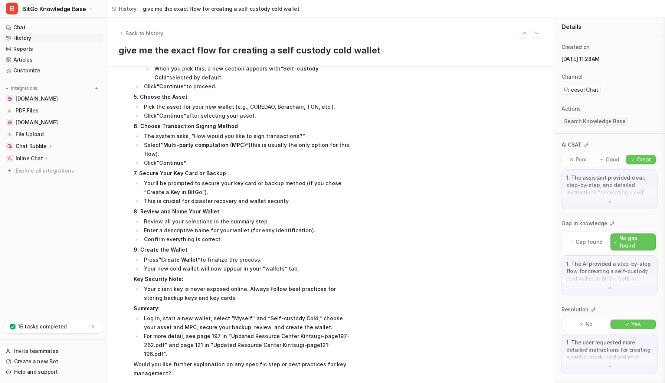
click at [365, 160] on p "Good" at bounding box center [613, 159] width 14 height 7
click at [365, 202] on img at bounding box center [610, 201] width 5 height 5
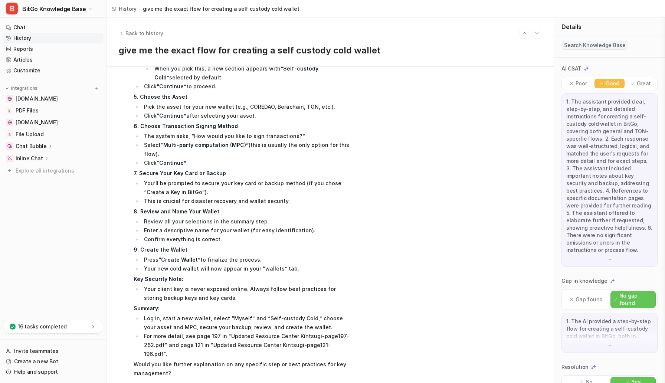
scroll to position [72, 0]
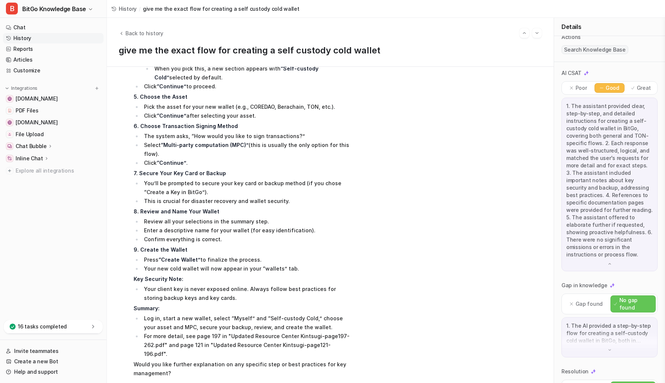
click at [365, 88] on p "Great" at bounding box center [644, 87] width 14 height 7
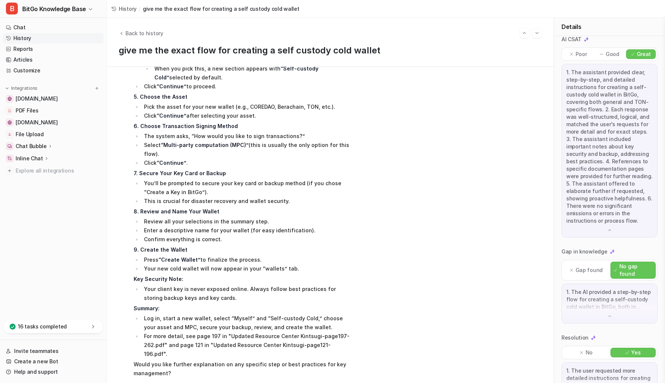
scroll to position [125, 0]
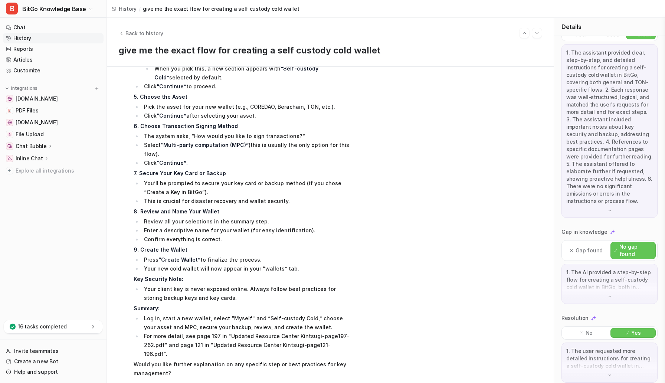
click at [365, 292] on div "1. The AI provided a step-by-step flow for creating a self-custody cold wallet …" at bounding box center [610, 284] width 96 height 40
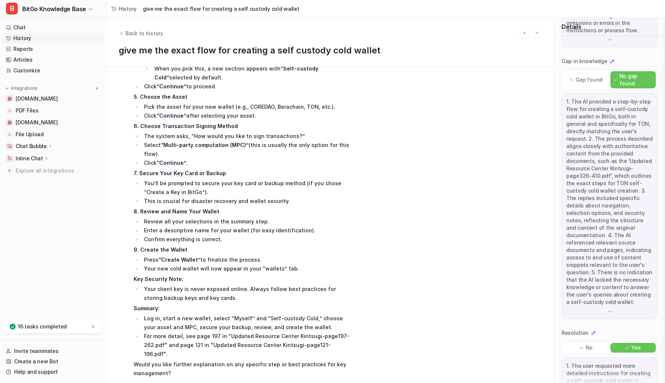
scroll to position [0, 0]
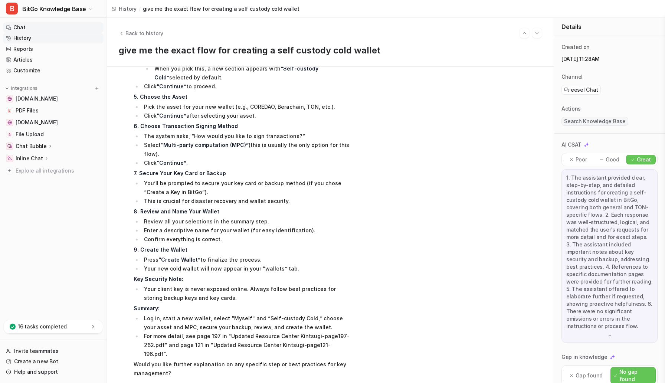
click at [34, 28] on link "Chat" at bounding box center [53, 27] width 101 height 10
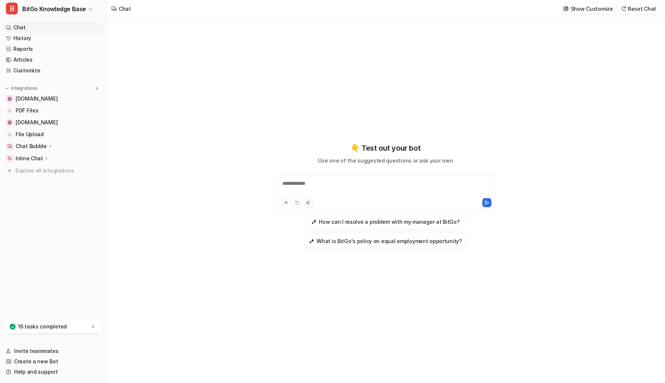
click at [338, 185] on div "**********" at bounding box center [385, 188] width 217 height 17
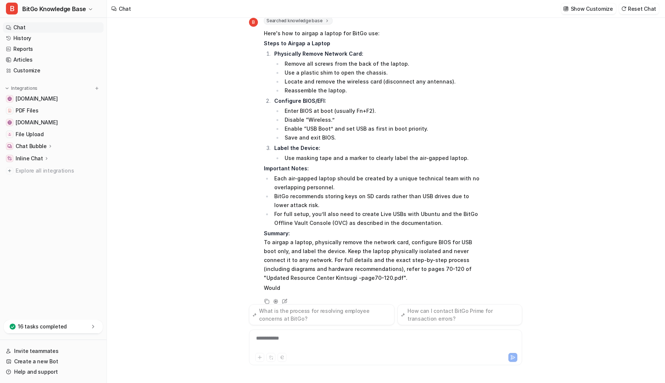
scroll to position [42, 0]
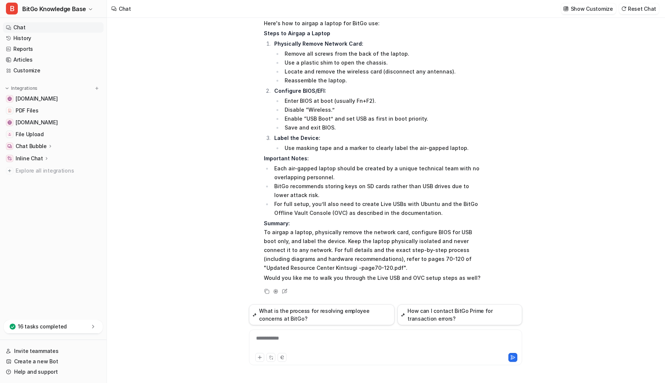
click at [303, 339] on div "**********" at bounding box center [386, 343] width 270 height 17
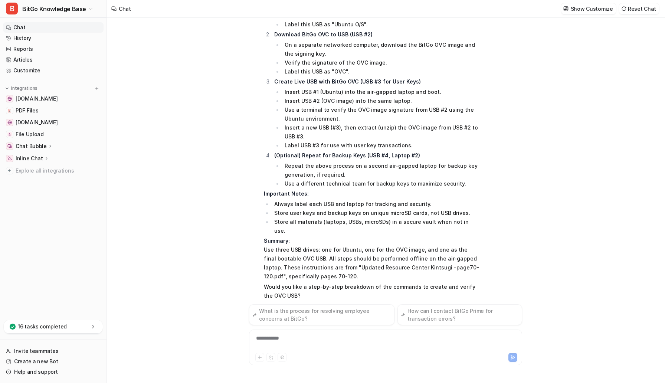
scroll to position [423, 0]
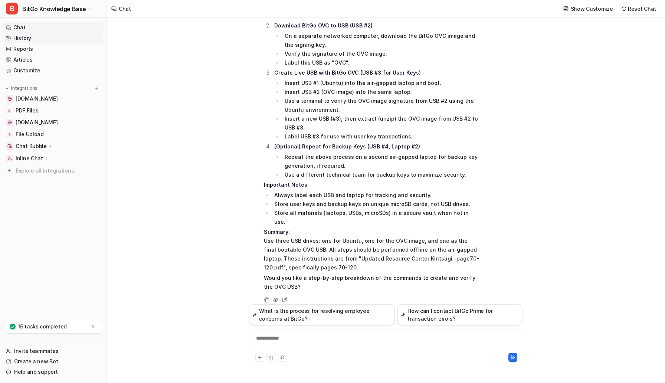
click at [35, 40] on link "History" at bounding box center [53, 38] width 101 height 10
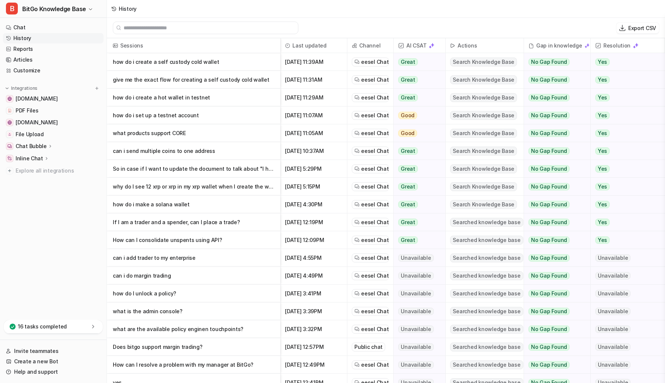
click at [191, 188] on p "why do I see 12 xrp or xrp in my xrp wallet when I create the wallet?" at bounding box center [194, 187] width 162 height 18
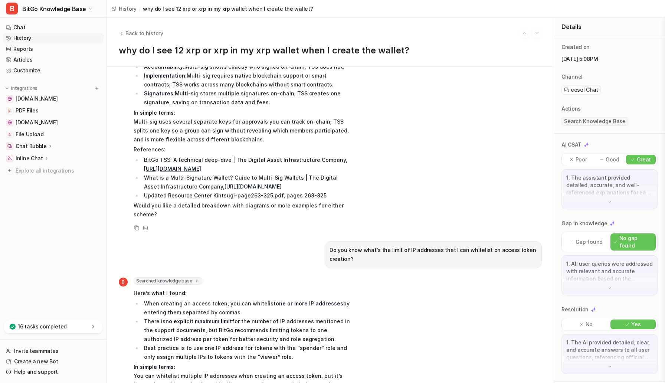
scroll to position [1303, 0]
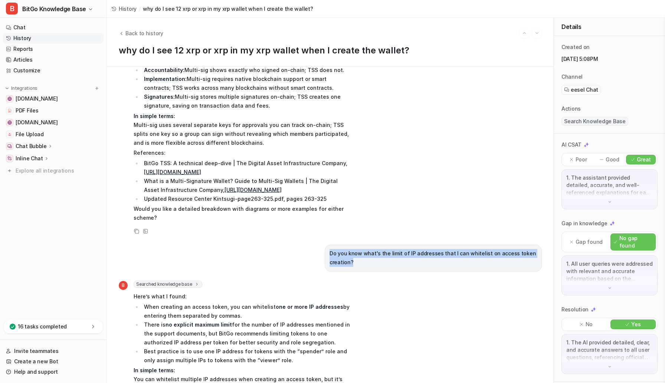
drag, startPoint x: 329, startPoint y: 208, endPoint x: 369, endPoint y: 219, distance: 41.3
click at [369, 249] on p "Do you know what's the limit of IP addresses that I can whitelist on access tok…" at bounding box center [434, 258] width 208 height 18
copy p "Do you know what's the limit of IP addresses that I can whitelist on access tok…"
click at [19, 27] on link "Chat" at bounding box center [53, 27] width 101 height 10
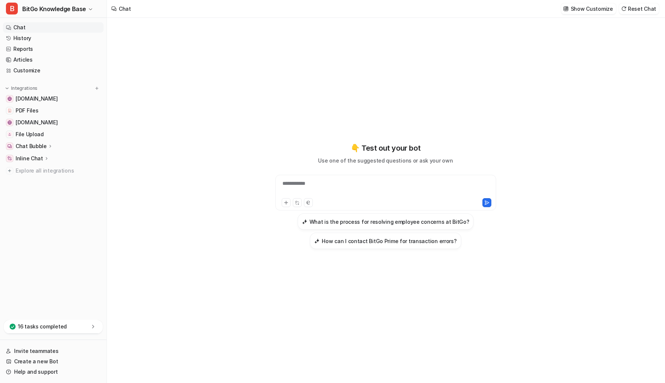
click at [323, 193] on div "**********" at bounding box center [385, 188] width 217 height 17
paste div
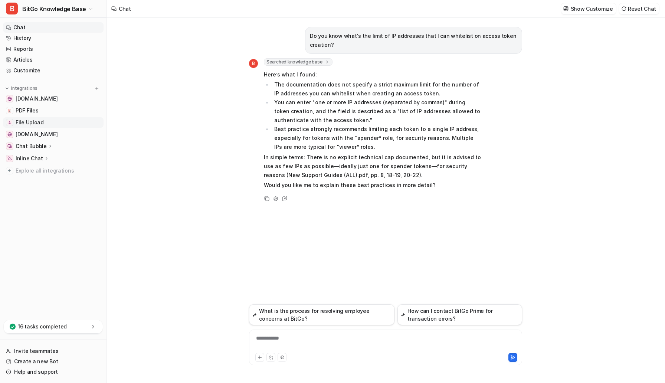
click at [35, 123] on span "File Upload" at bounding box center [30, 122] width 28 height 7
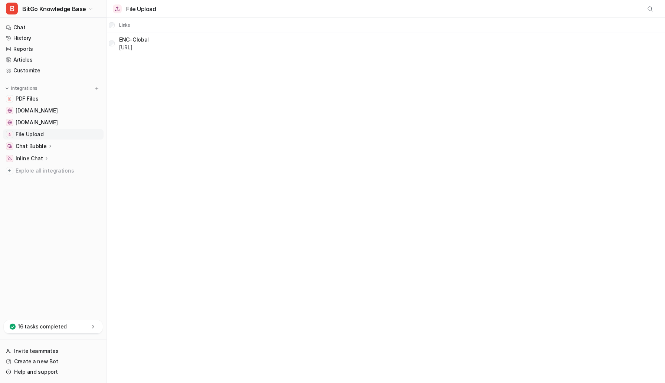
click at [133, 48] on link "https://dashboard.eesel.ai/.../ENG-Global%20" at bounding box center [125, 47] width 13 height 6
click at [31, 27] on link "Chat" at bounding box center [53, 27] width 101 height 10
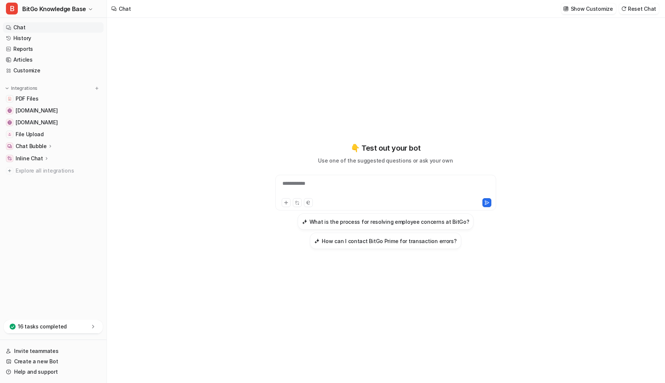
click at [312, 188] on div "**********" at bounding box center [385, 188] width 217 height 17
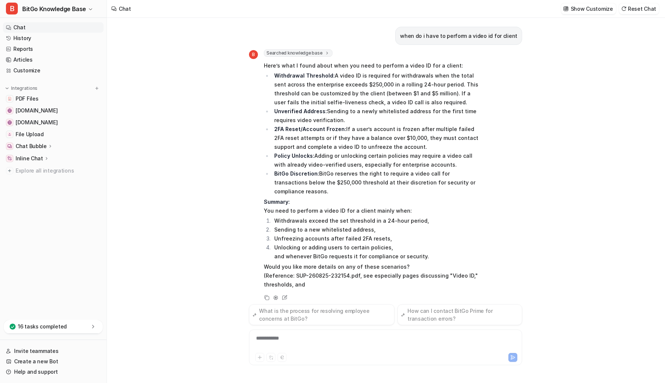
scroll to position [7, 0]
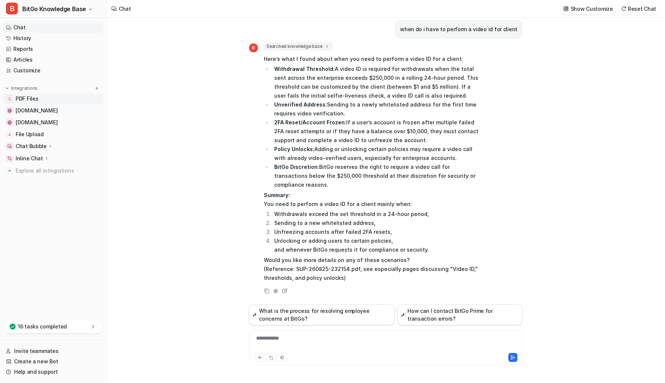
click at [36, 98] on span "PDF Files" at bounding box center [27, 98] width 23 height 7
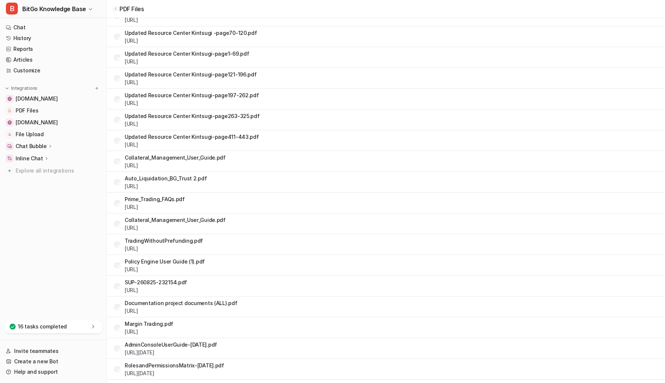
scroll to position [116, 0]
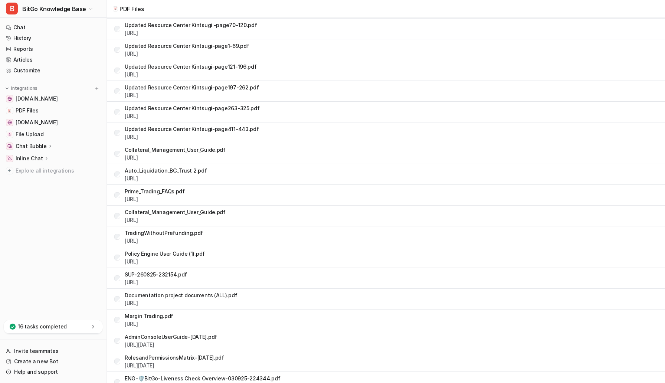
click at [167, 270] on td "SUP-260825-232154.pdf https://dashboard.eesel.ai/.../SUP-260825-232154.pdf" at bounding box center [147, 279] width 79 height 18
click at [138, 282] on link "https://dashboard.eesel.ai/.../SUP-260825-232154.pdf" at bounding box center [131, 282] width 13 height 6
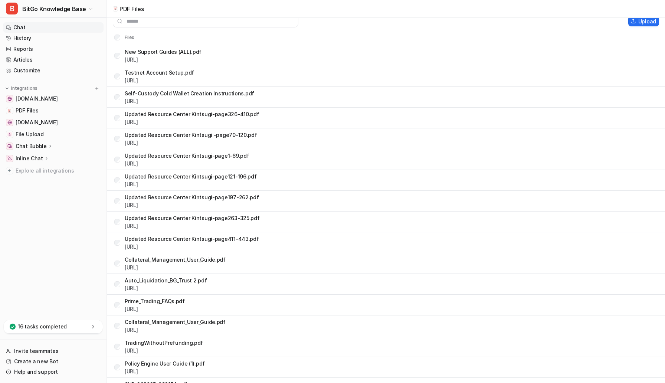
click at [46, 24] on link "Chat" at bounding box center [53, 27] width 101 height 10
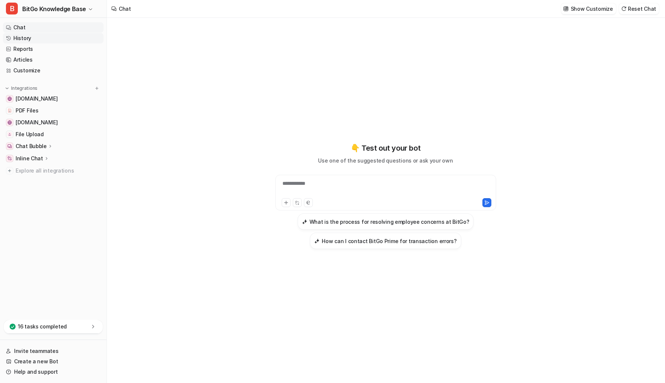
click at [46, 40] on link "History" at bounding box center [53, 38] width 101 height 10
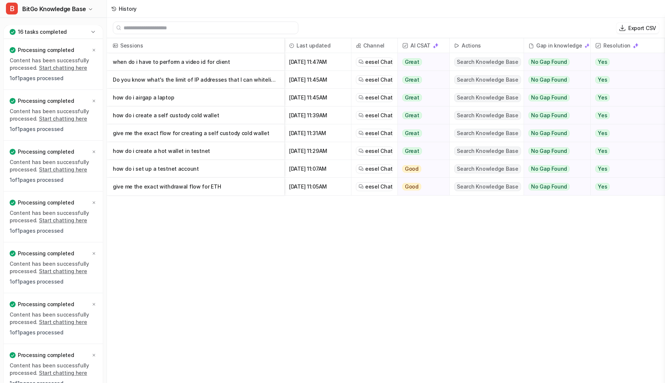
click at [167, 64] on p "when do i have to perform a video id for client" at bounding box center [196, 62] width 166 height 18
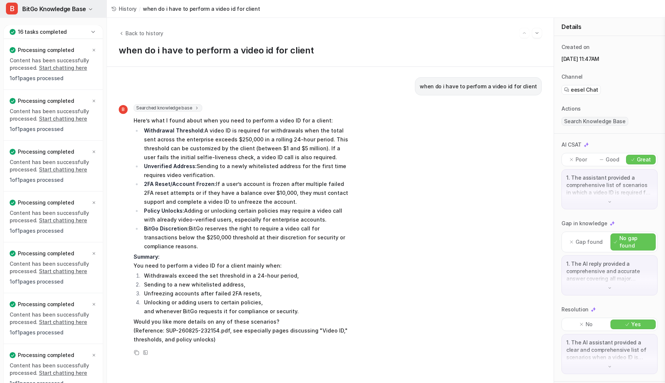
click at [58, 7] on span "BitGo Knowledge Base" at bounding box center [54, 9] width 64 height 10
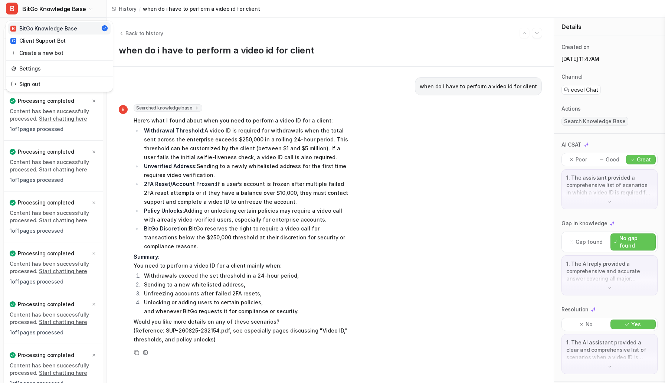
click at [53, 26] on div "B BitGo Knowledge Base" at bounding box center [43, 29] width 66 height 8
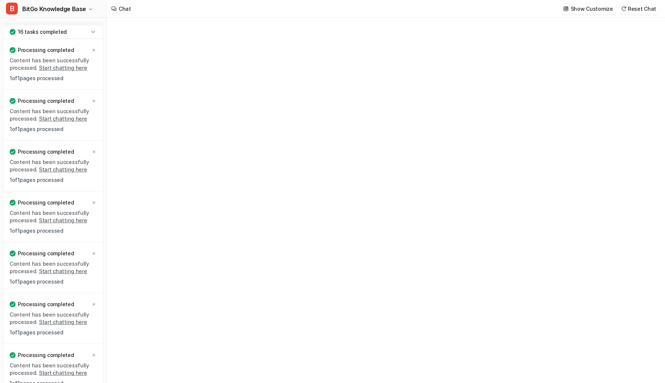
click at [91, 32] on icon at bounding box center [92, 31] width 7 height 7
type textarea "**********"
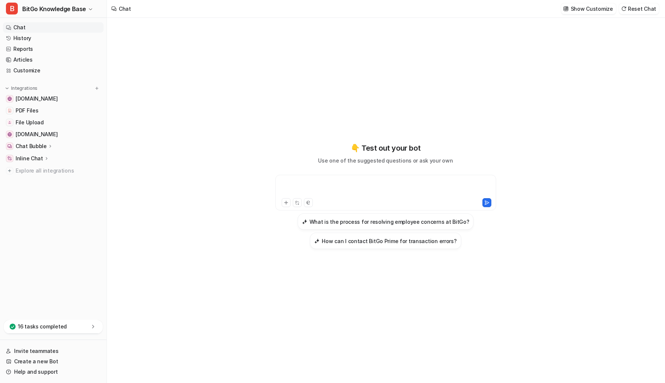
click at [296, 183] on div at bounding box center [385, 188] width 217 height 17
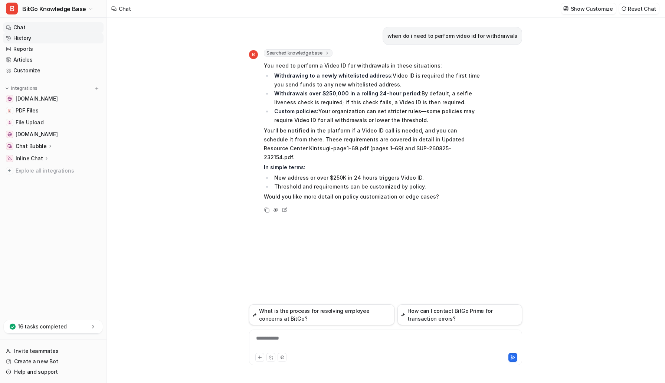
click at [24, 38] on link "History" at bounding box center [53, 38] width 101 height 10
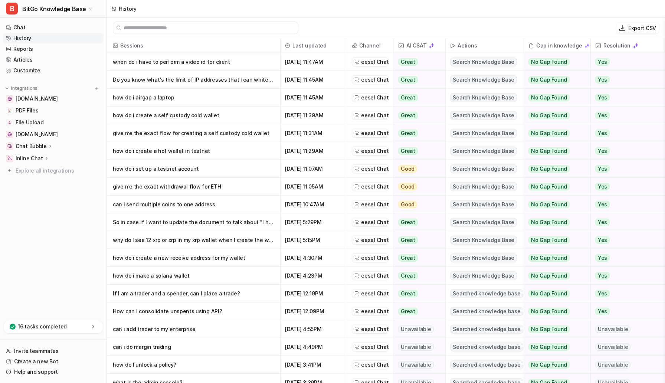
click at [204, 59] on p "when do i have to perform a video id for client" at bounding box center [194, 62] width 162 height 18
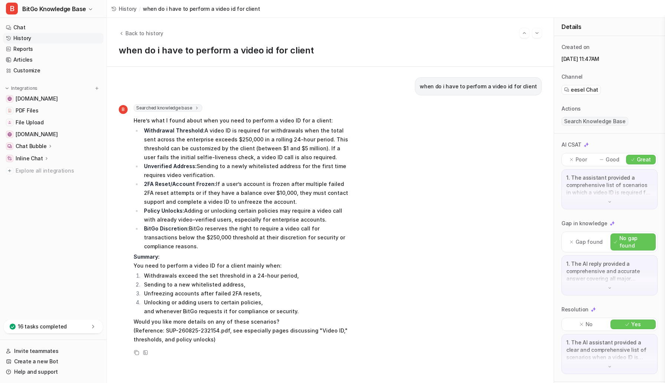
click at [589, 238] on p "Gap found" at bounding box center [589, 241] width 27 height 7
click at [610, 286] on img at bounding box center [610, 288] width 5 height 5
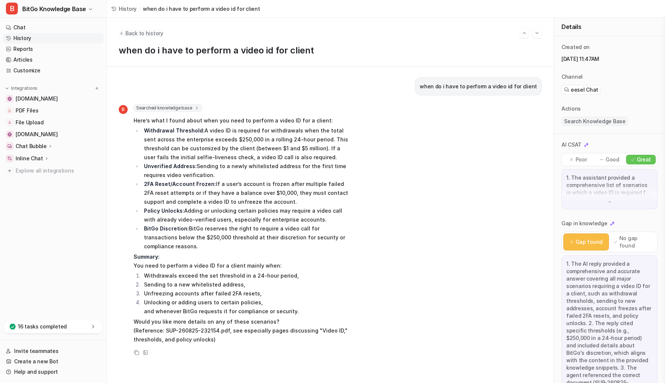
click at [130, 32] on span "Back to history" at bounding box center [145, 33] width 38 height 8
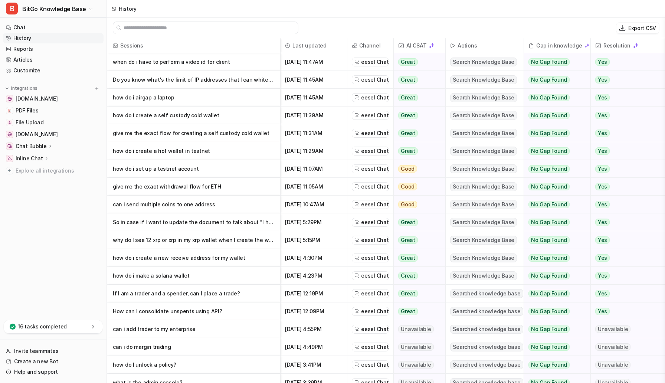
click at [232, 61] on p "when do i have to perform a video id for client" at bounding box center [194, 62] width 162 height 18
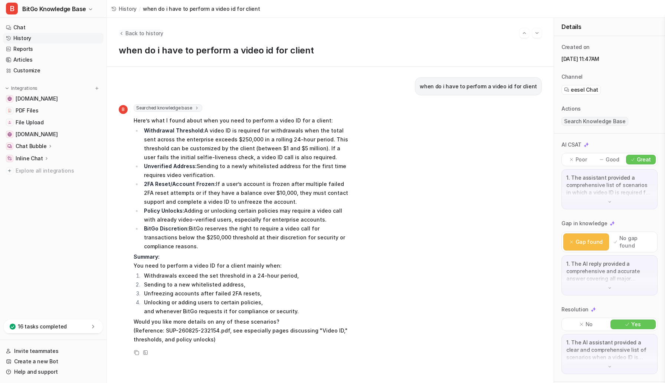
click at [135, 32] on span "Back to history" at bounding box center [145, 33] width 38 height 8
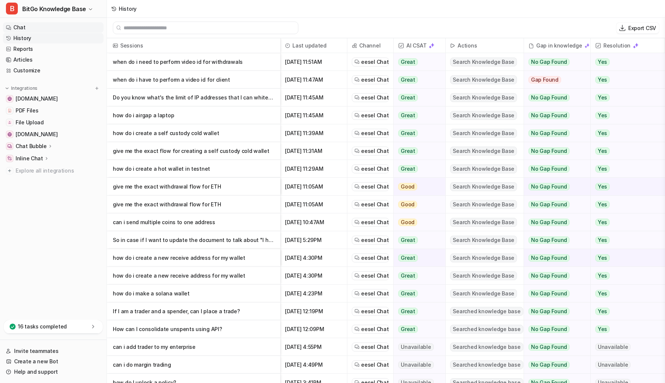
click at [35, 26] on link "Chat" at bounding box center [53, 27] width 101 height 10
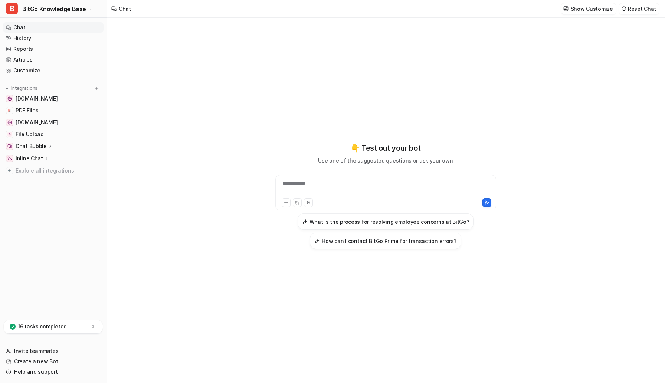
click at [348, 184] on div "**********" at bounding box center [385, 188] width 217 height 17
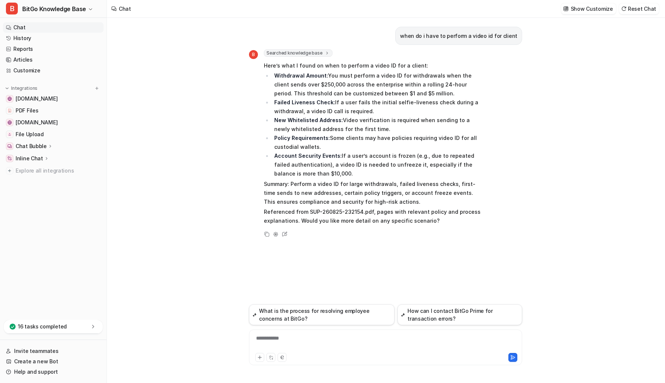
click at [287, 338] on div "**********" at bounding box center [386, 343] width 270 height 17
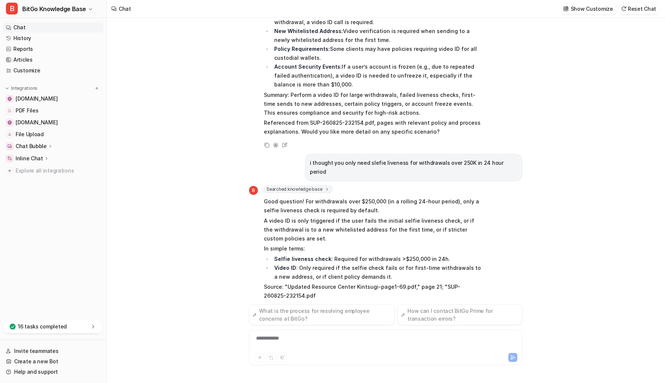
scroll to position [98, 0]
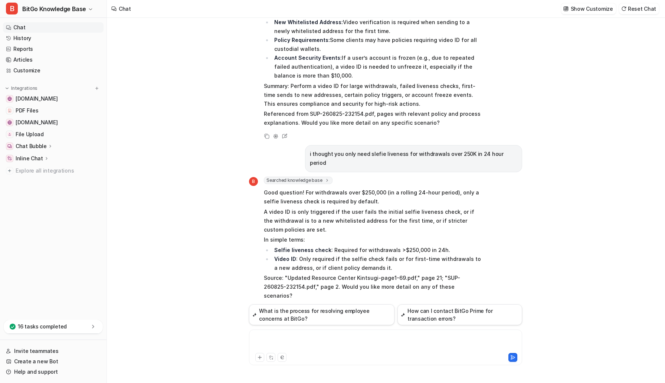
click at [300, 341] on div at bounding box center [386, 343] width 270 height 17
click at [318, 342] on div "**********" at bounding box center [386, 343] width 270 height 17
click at [421, 339] on div "**********" at bounding box center [386, 343] width 270 height 17
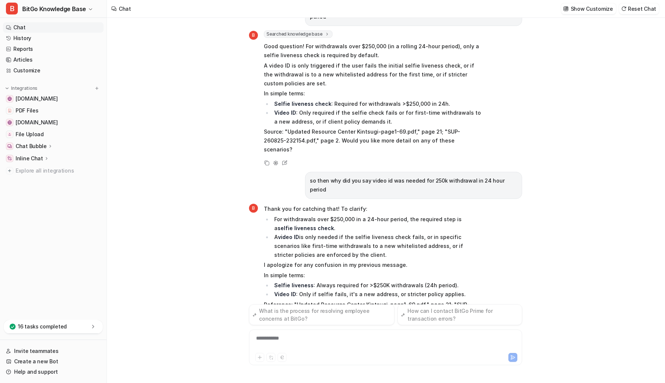
scroll to position [253, 0]
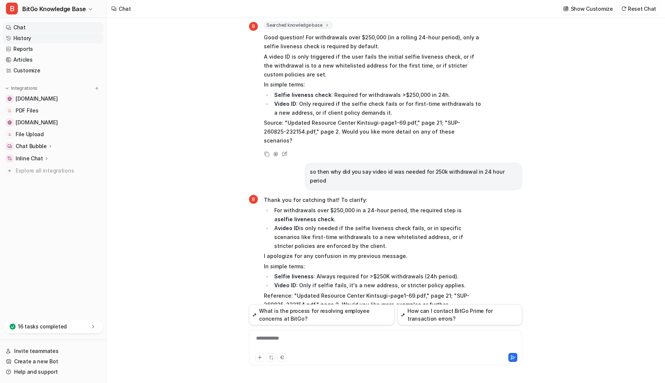
click at [31, 40] on link "History" at bounding box center [53, 38] width 101 height 10
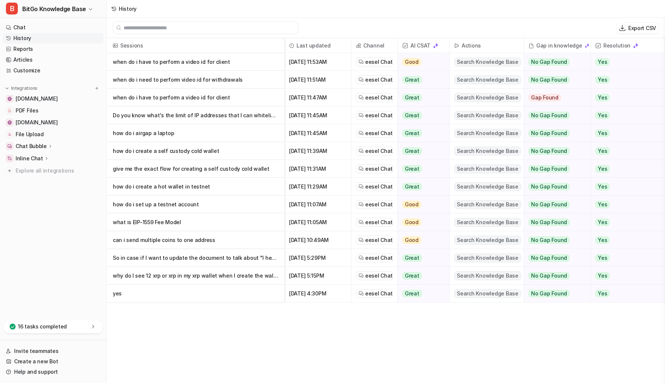
click at [194, 66] on p "when do i have to perform a video id for client" at bounding box center [196, 62] width 166 height 18
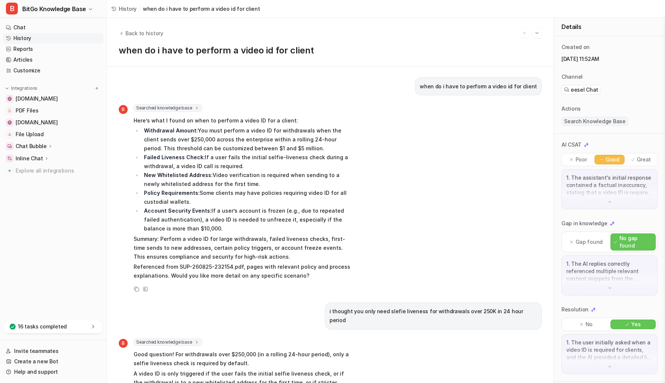
click at [604, 203] on div "1. The assistant's initial response contained a factual inaccuracy, stating tha…" at bounding box center [610, 189] width 96 height 40
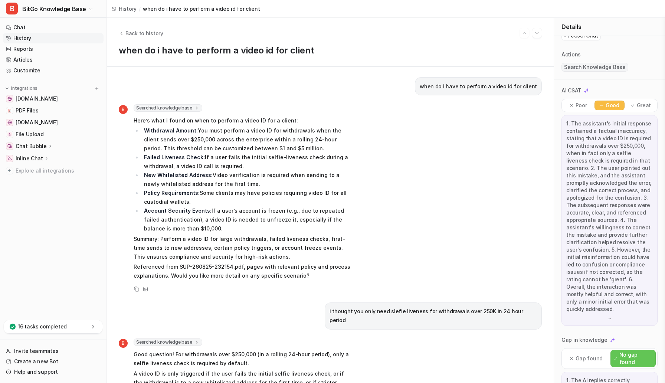
scroll to position [55, 0]
click at [29, 27] on link "Chat" at bounding box center [53, 27] width 101 height 10
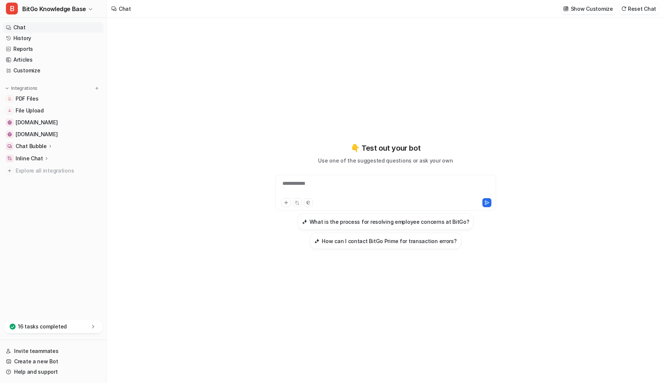
click at [348, 188] on div "**********" at bounding box center [385, 188] width 217 height 17
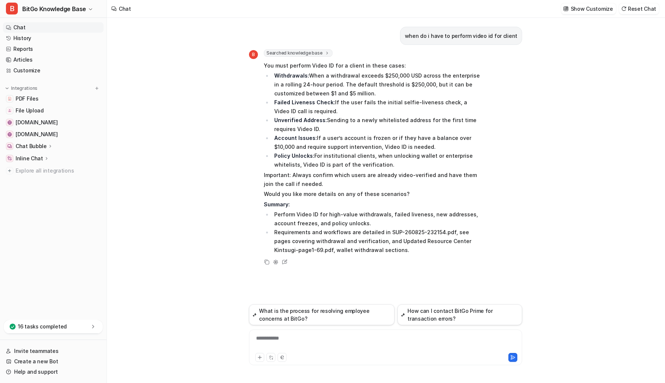
click at [280, 337] on div "**********" at bounding box center [386, 343] width 270 height 17
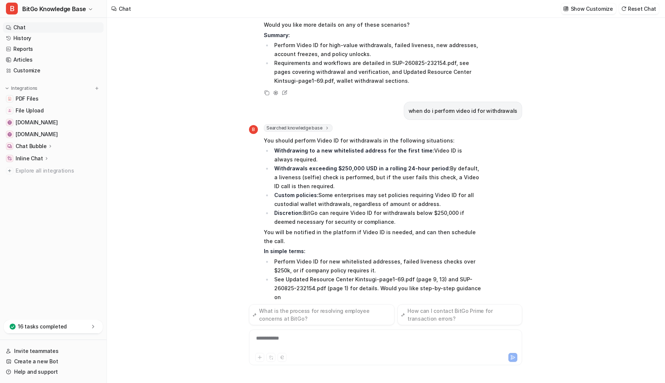
scroll to position [178, 0]
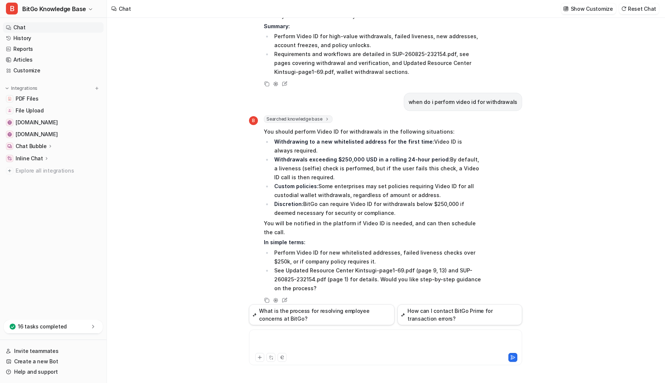
click at [323, 336] on div at bounding box center [386, 343] width 270 height 17
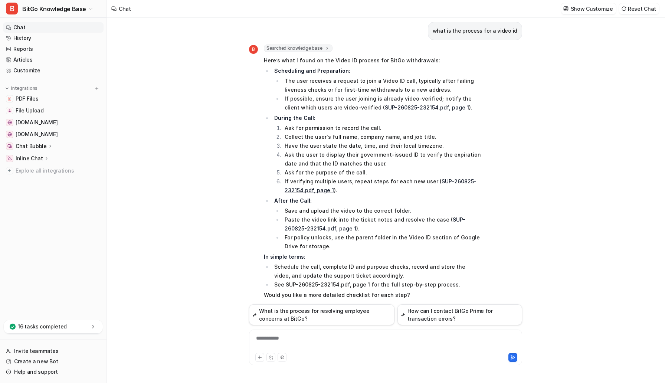
scroll to position [474, 0]
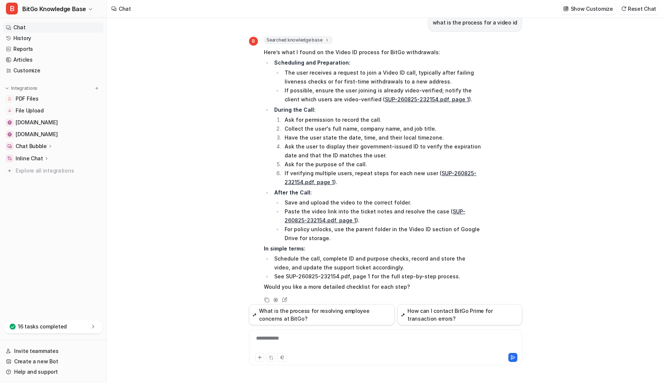
click at [292, 338] on div "**********" at bounding box center [386, 343] width 270 height 17
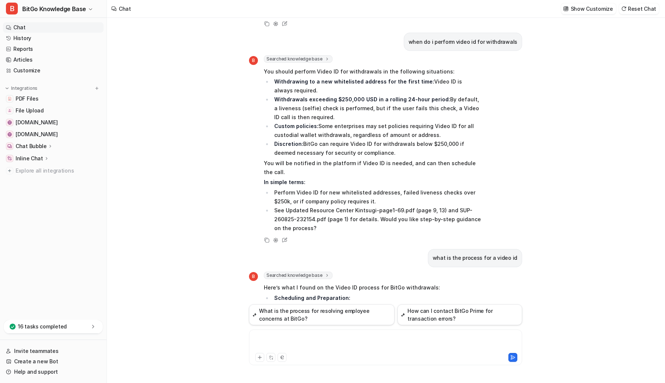
scroll to position [258, 0]
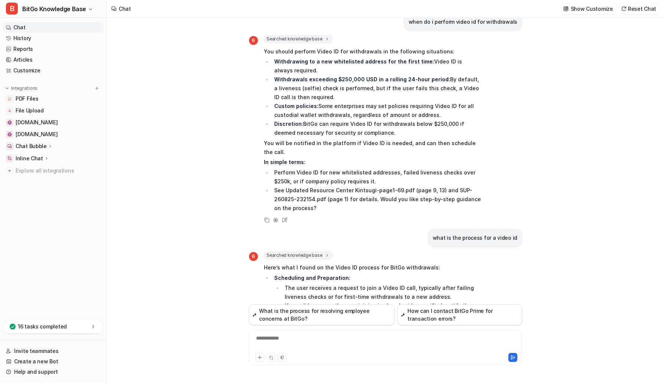
click at [298, 38] on span "Searched knowledge base" at bounding box center [298, 38] width 69 height 7
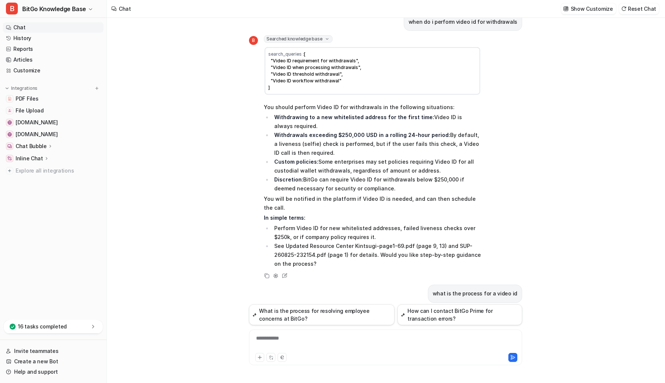
click at [298, 38] on span "Searched knowledge base" at bounding box center [298, 38] width 69 height 7
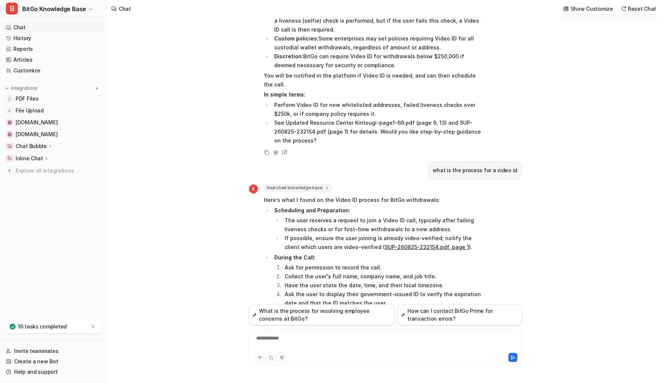
scroll to position [331, 0]
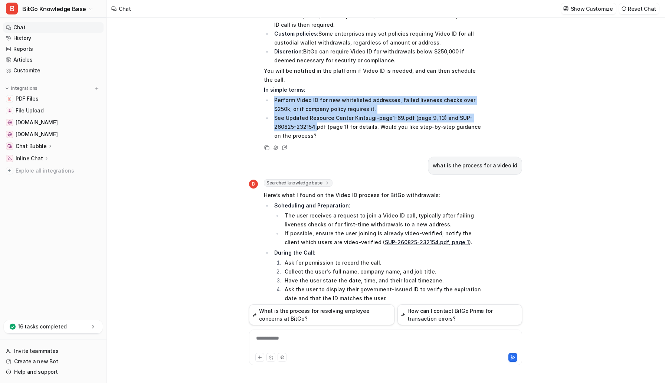
drag, startPoint x: 274, startPoint y: 92, endPoint x: 317, endPoint y: 120, distance: 51.3
click at [317, 120] on ul "Perform Video ID for new whitelisted addresses, failed liveness checks over $25…" at bounding box center [372, 118] width 217 height 45
click at [317, 120] on li "See Updated Resource Center Kintsugi-page1-69.pdf (page 9, 13) and SUP-260825-2…" at bounding box center [376, 127] width 209 height 27
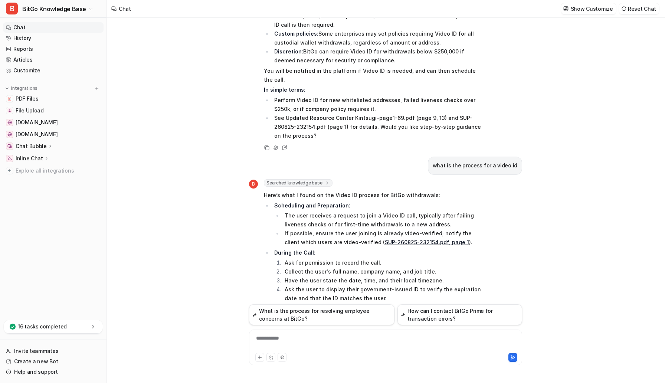
drag, startPoint x: 274, startPoint y: 51, endPoint x: 392, endPoint y: 61, distance: 117.8
click at [392, 61] on li "Discretion: BitGo can require Video ID for withdrawals below $250,000 if deemed…" at bounding box center [376, 56] width 209 height 18
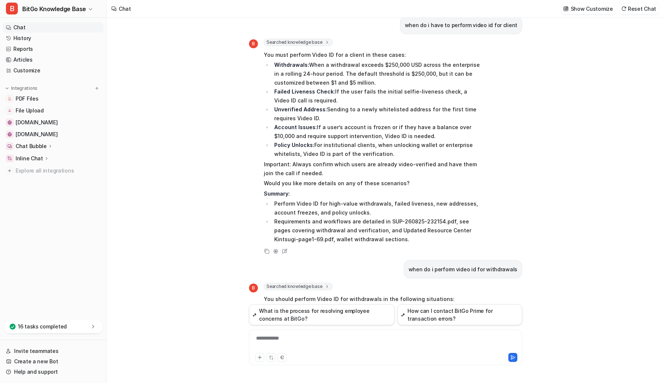
scroll to position [10, 0]
drag, startPoint x: 311, startPoint y: 107, endPoint x: 403, endPoint y: 116, distance: 92.2
click at [403, 116] on li "Unverified Address: Sending to a newly whitelisted address for the first time r…" at bounding box center [376, 114] width 209 height 18
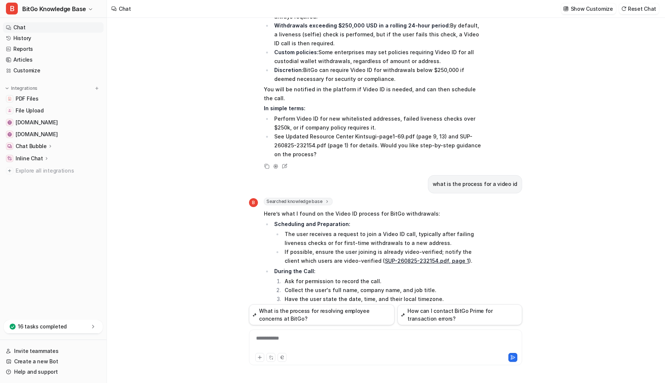
scroll to position [301, 0]
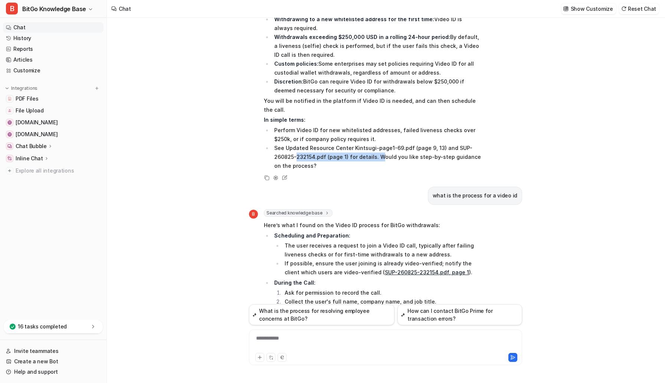
drag, startPoint x: 297, startPoint y: 147, endPoint x: 378, endPoint y: 147, distance: 81.0
click at [378, 147] on li "See Updated Resource Center Kintsugi-page1-69.pdf (page 9, 13) and SUP-260825-2…" at bounding box center [376, 157] width 209 height 27
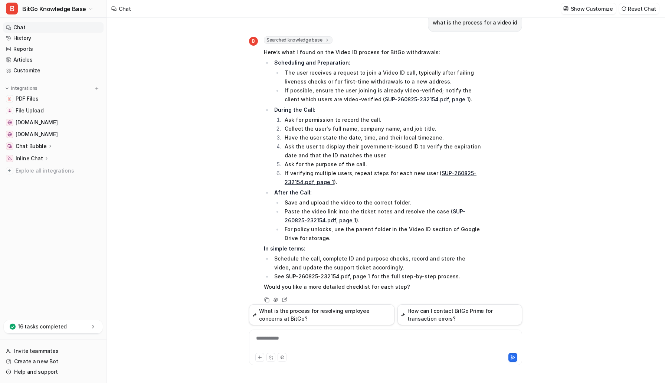
click at [279, 341] on div "**********" at bounding box center [386, 343] width 270 height 17
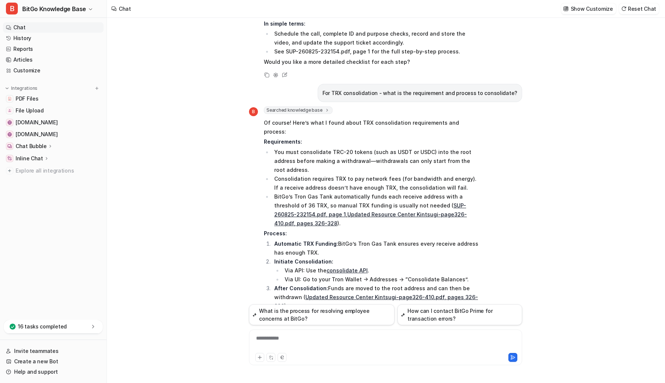
scroll to position [730, 0]
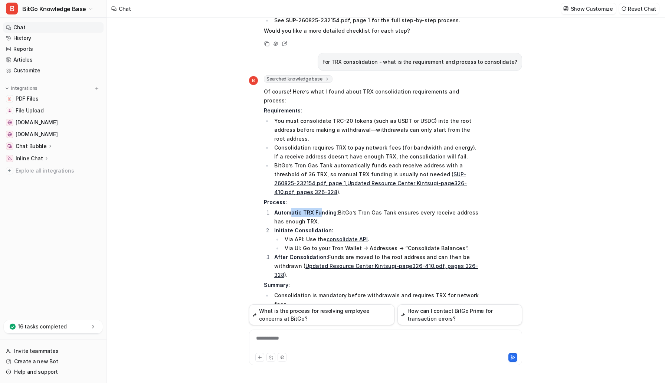
drag, startPoint x: 289, startPoint y: 178, endPoint x: 319, endPoint y: 178, distance: 30.8
click at [319, 209] on strong "Automatic TRX Funding:" at bounding box center [306, 212] width 64 height 6
click at [277, 340] on div at bounding box center [386, 343] width 270 height 17
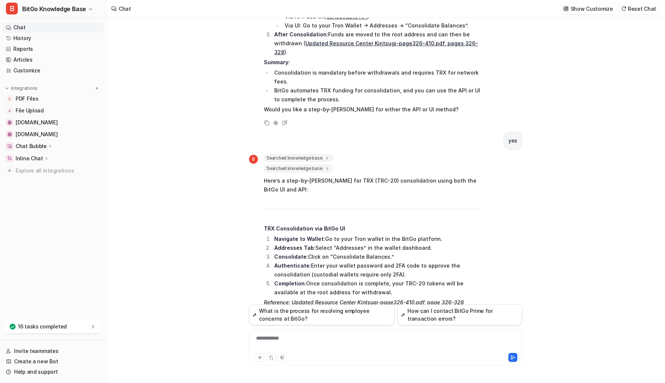
scroll to position [953, 0]
drag, startPoint x: 326, startPoint y: 186, endPoint x: 418, endPoint y: 189, distance: 92.1
click at [418, 235] on li "Navigate to Wallet: Go to your Tron wallet in the BitGo platform." at bounding box center [376, 239] width 209 height 9
drag, startPoint x: 316, startPoint y: 195, endPoint x: 421, endPoint y: 195, distance: 105.1
click at [421, 244] on li "Addresses Tab: Select “Addresses” in the wallet dashboard." at bounding box center [376, 248] width 209 height 9
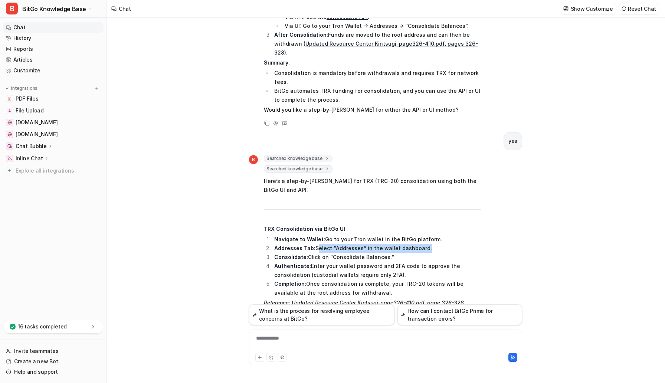
drag, startPoint x: 330, startPoint y: 230, endPoint x: 392, endPoint y: 240, distance: 62.8
click at [392, 280] on li "Completion: Once consolidation is complete, your TRC-20 tokens will be availabl…" at bounding box center [376, 289] width 209 height 18
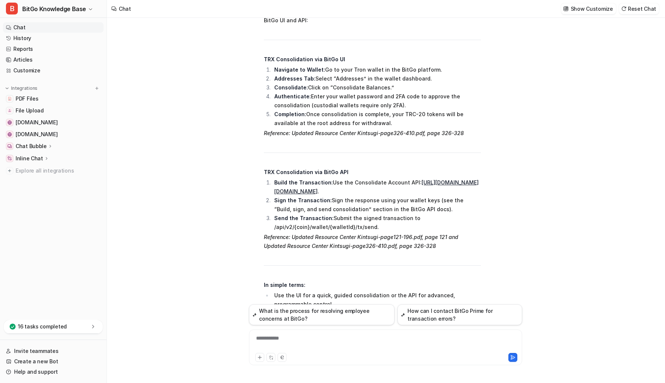
scroll to position [1123, 0]
click at [277, 344] on div "**********" at bounding box center [386, 343] width 270 height 17
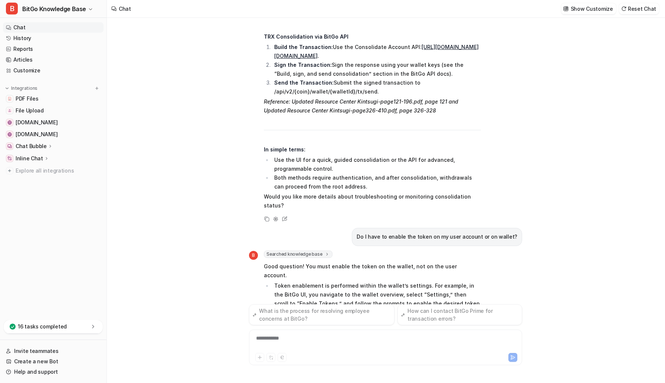
scroll to position [1278, 0]
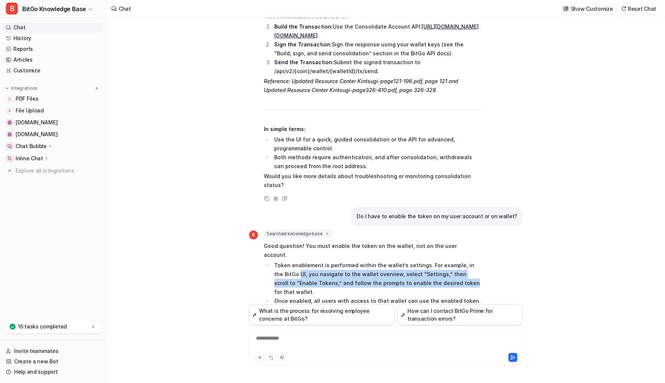
drag, startPoint x: 290, startPoint y: 206, endPoint x: 443, endPoint y: 211, distance: 152.3
click at [443, 261] on li "Token enablement is performed within the wallet’s settings. For example, in the…" at bounding box center [376, 279] width 209 height 36
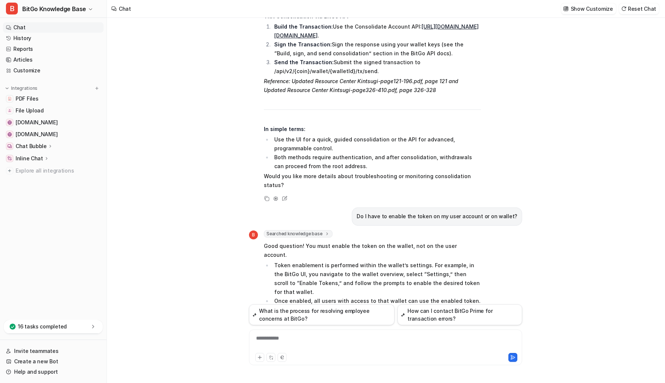
click at [269, 344] on div "**********" at bounding box center [386, 343] width 270 height 17
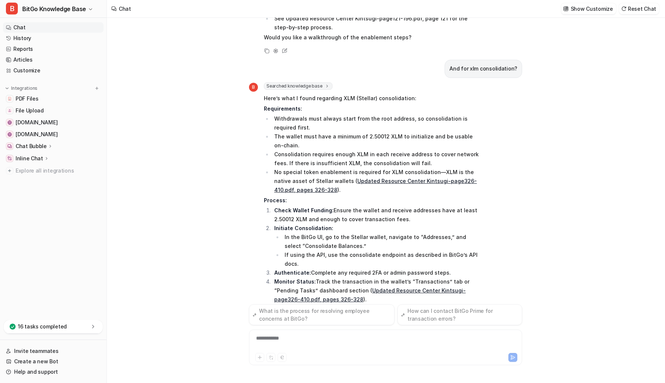
scroll to position [1608, 0]
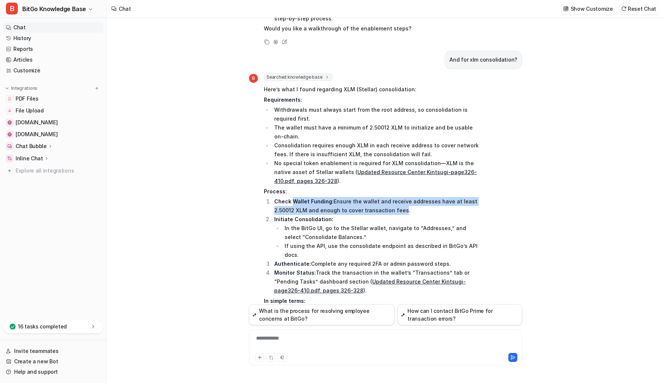
drag, startPoint x: 292, startPoint y: 124, endPoint x: 400, endPoint y: 129, distance: 107.4
click at [400, 197] on li "Check Wallet Funding: Ensure the wallet and receive addresses have at least 2.5…" at bounding box center [376, 206] width 209 height 18
click at [284, 340] on div "**********" at bounding box center [386, 343] width 270 height 17
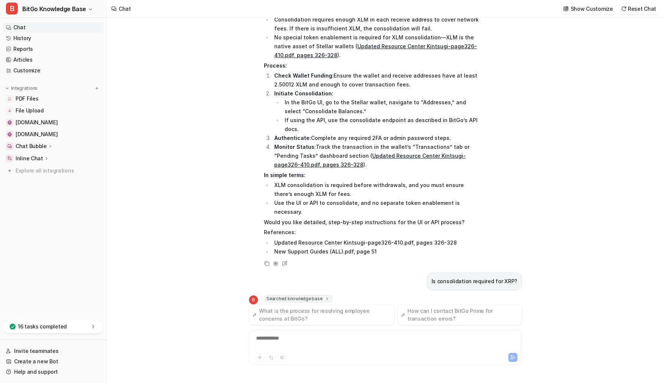
scroll to position [1754, 0]
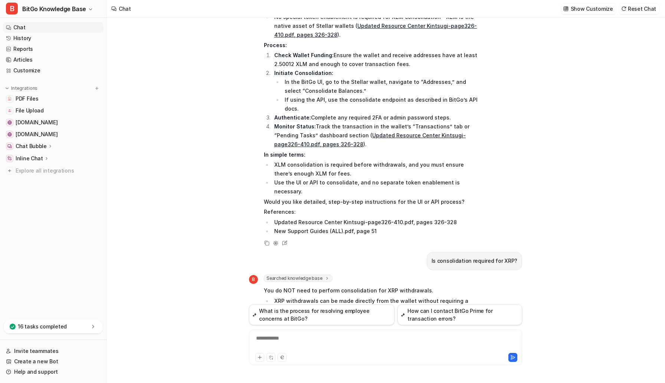
click at [320, 337] on div "**********" at bounding box center [386, 343] width 270 height 17
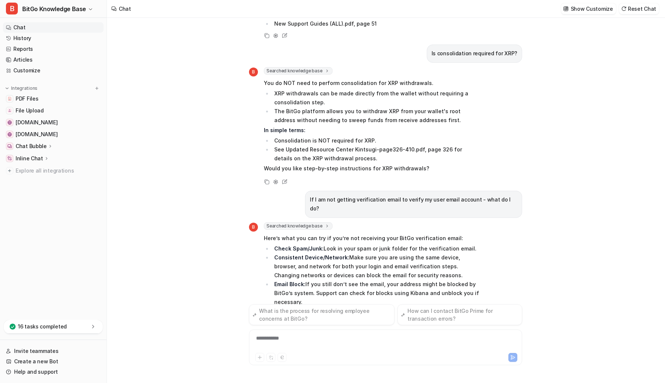
scroll to position [1973, 0]
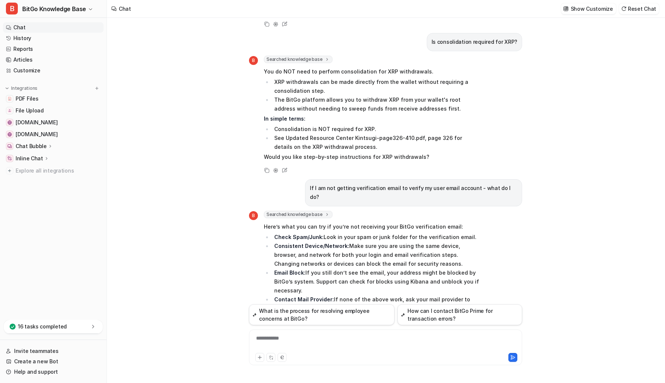
drag, startPoint x: 418, startPoint y: 212, endPoint x: 453, endPoint y: 211, distance: 34.6
click at [453, 314] on p "If after these steps you’re still not receiving emails, escalate to #notify-dev…" at bounding box center [372, 323] width 217 height 18
drag, startPoint x: 294, startPoint y: 259, endPoint x: 375, endPoint y: 258, distance: 80.6
click at [375, 361] on li "See SUP-260825-232154.pdf, page 1 for troubleshooting and Updated Resource Cent…" at bounding box center [376, 370] width 209 height 18
click at [436, 333] on p "In simple terms:" at bounding box center [372, 337] width 217 height 9
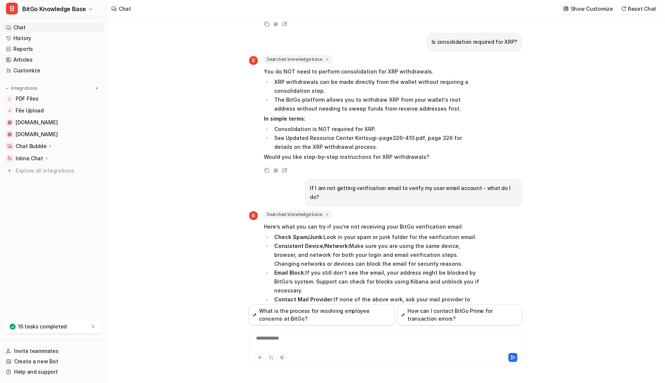
click at [328, 338] on div "**********" at bounding box center [386, 343] width 270 height 17
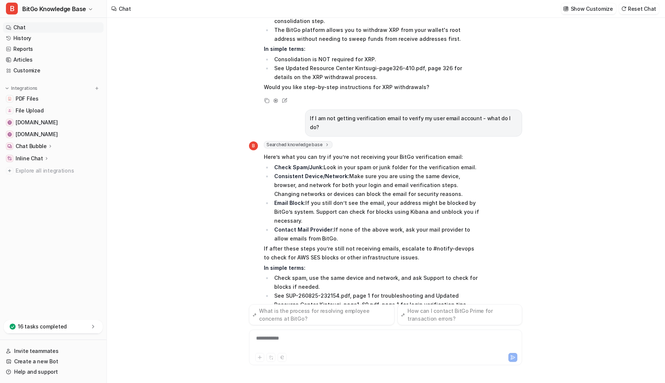
scroll to position [2043, 0]
click at [328, 338] on div "**********" at bounding box center [386, 343] width 270 height 17
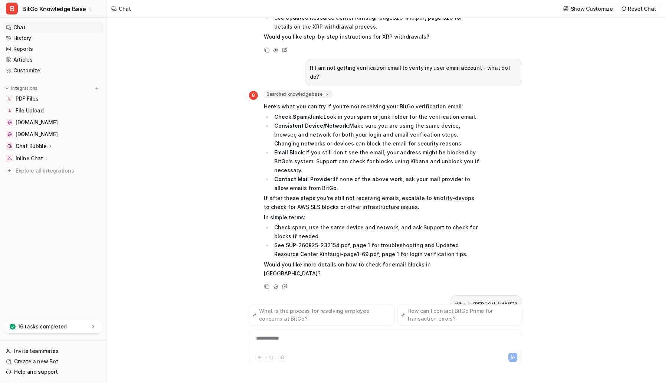
scroll to position [2103, 0]
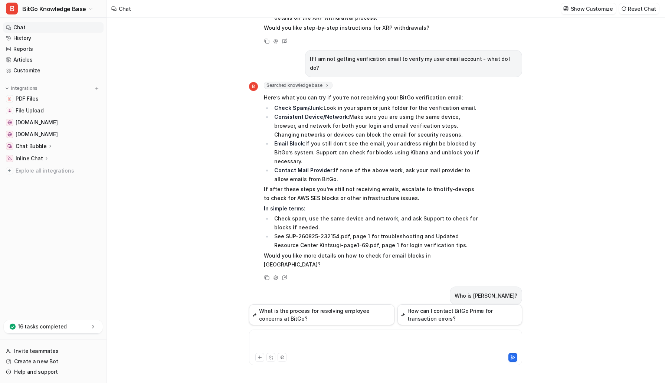
click at [302, 338] on div at bounding box center [386, 343] width 270 height 17
click at [321, 340] on div "**********" at bounding box center [386, 343] width 270 height 17
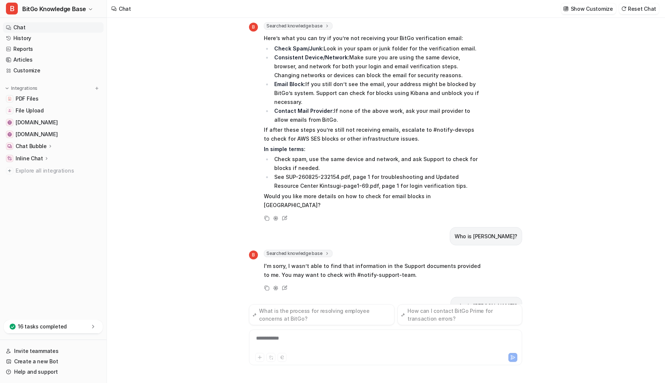
scroll to position [2162, 0]
click at [274, 333] on div "**********" at bounding box center [385, 348] width 273 height 36
click at [274, 338] on div "**********" at bounding box center [386, 343] width 270 height 17
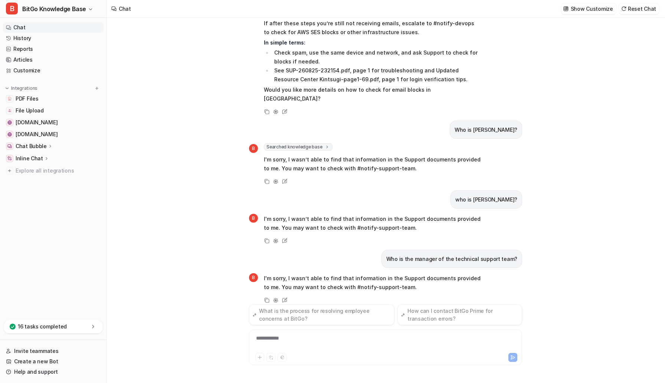
scroll to position [2286, 0]
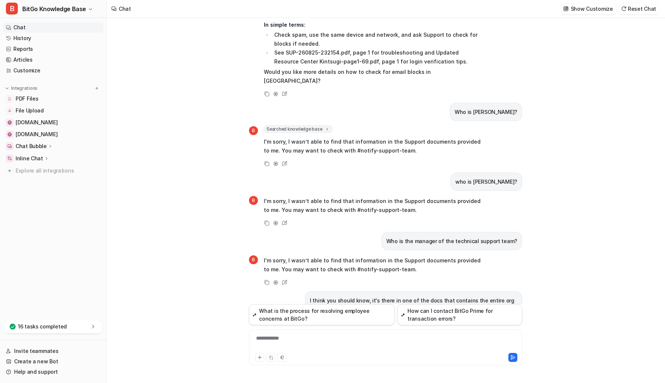
click at [271, 340] on div "**********" at bounding box center [386, 343] width 270 height 17
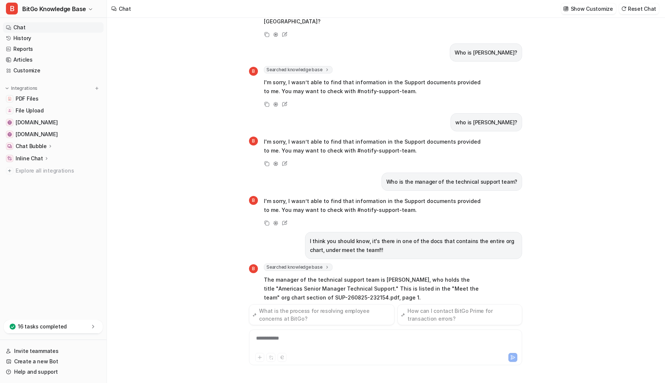
scroll to position [2386, 0]
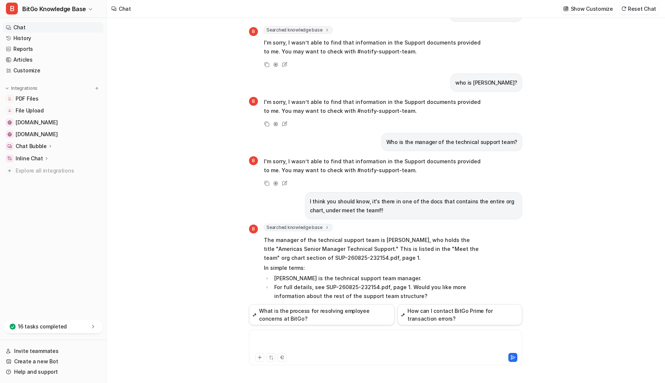
click at [312, 338] on div at bounding box center [386, 343] width 270 height 17
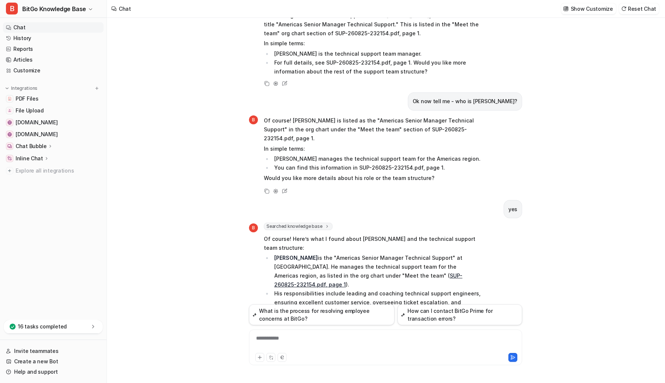
scroll to position [2621, 0]
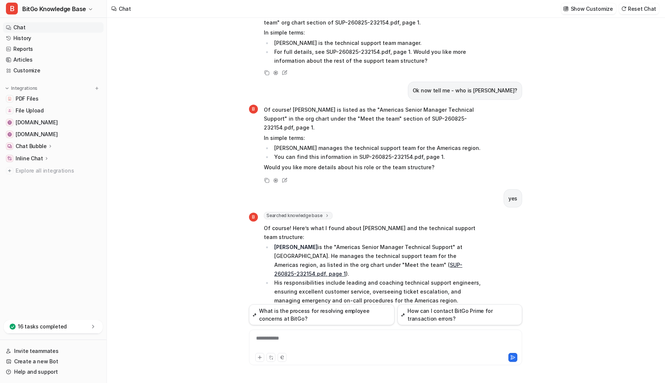
click at [211, 162] on div "when do i have to perform video id for client B Searched knowledge base search_…" at bounding box center [386, 200] width 558 height 365
click at [178, 257] on div "when do i have to perform video id for client B Searched knowledge base search_…" at bounding box center [386, 200] width 558 height 365
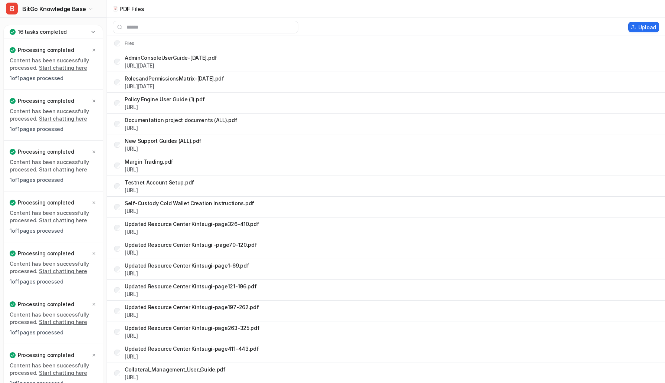
click at [95, 33] on icon at bounding box center [92, 31] width 7 height 7
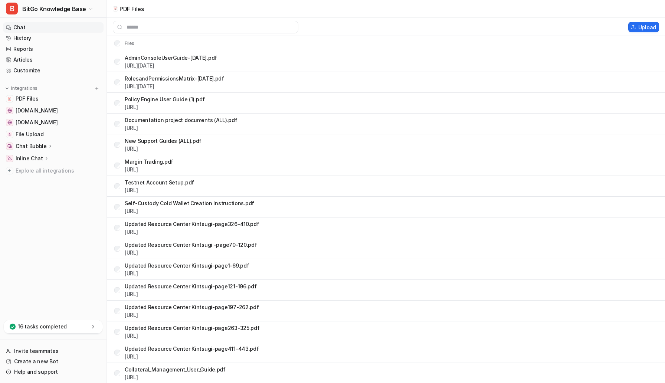
click at [29, 30] on link "Chat" at bounding box center [53, 27] width 101 height 10
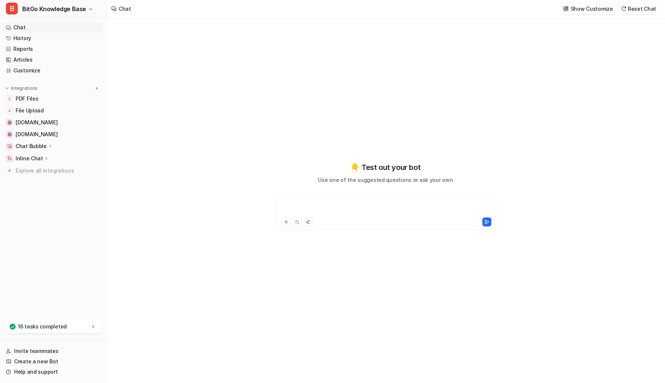
click at [309, 208] on div at bounding box center [385, 207] width 217 height 17
click at [309, 199] on div "**********" at bounding box center [385, 207] width 217 height 17
click at [307, 207] on div at bounding box center [385, 207] width 217 height 17
click at [329, 201] on div at bounding box center [385, 207] width 217 height 17
click at [69, 5] on span "BitGo Knowledge Base" at bounding box center [54, 9] width 64 height 10
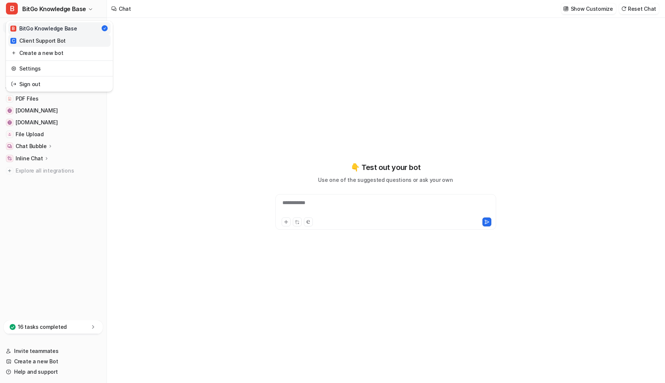
click at [66, 42] on link "C Client Support Bot" at bounding box center [59, 41] width 102 height 12
